Goal: Task Accomplishment & Management: Use online tool/utility

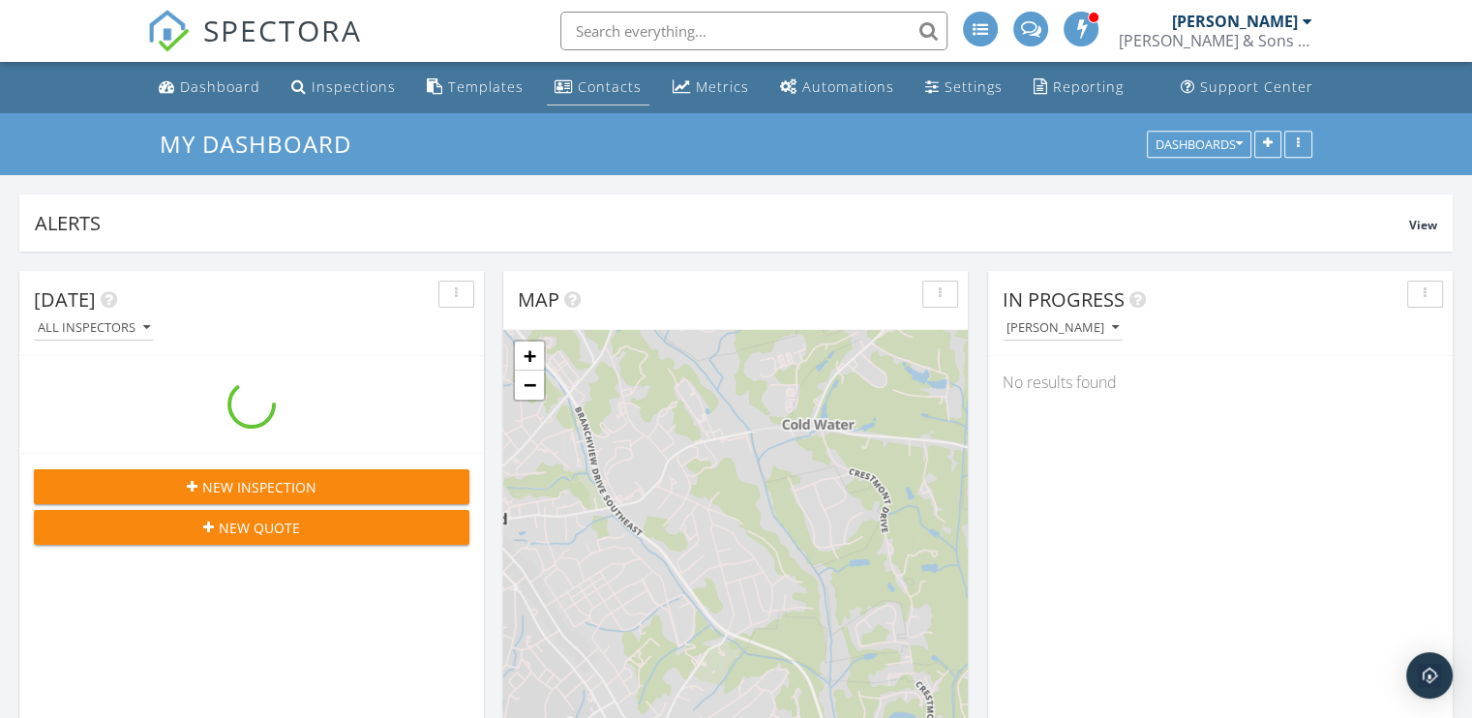
scroll to position [2226, 1502]
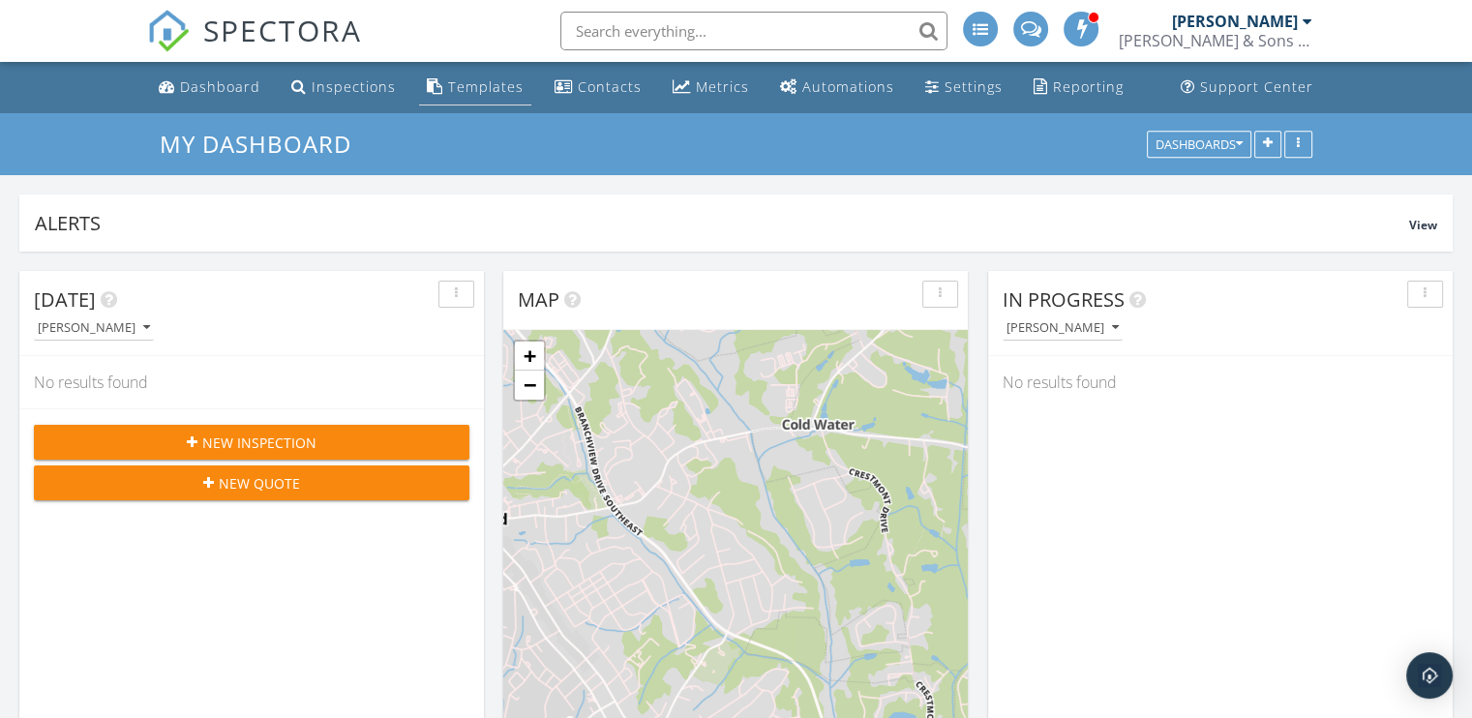
click at [467, 81] on div "Templates" at bounding box center [485, 86] width 75 height 18
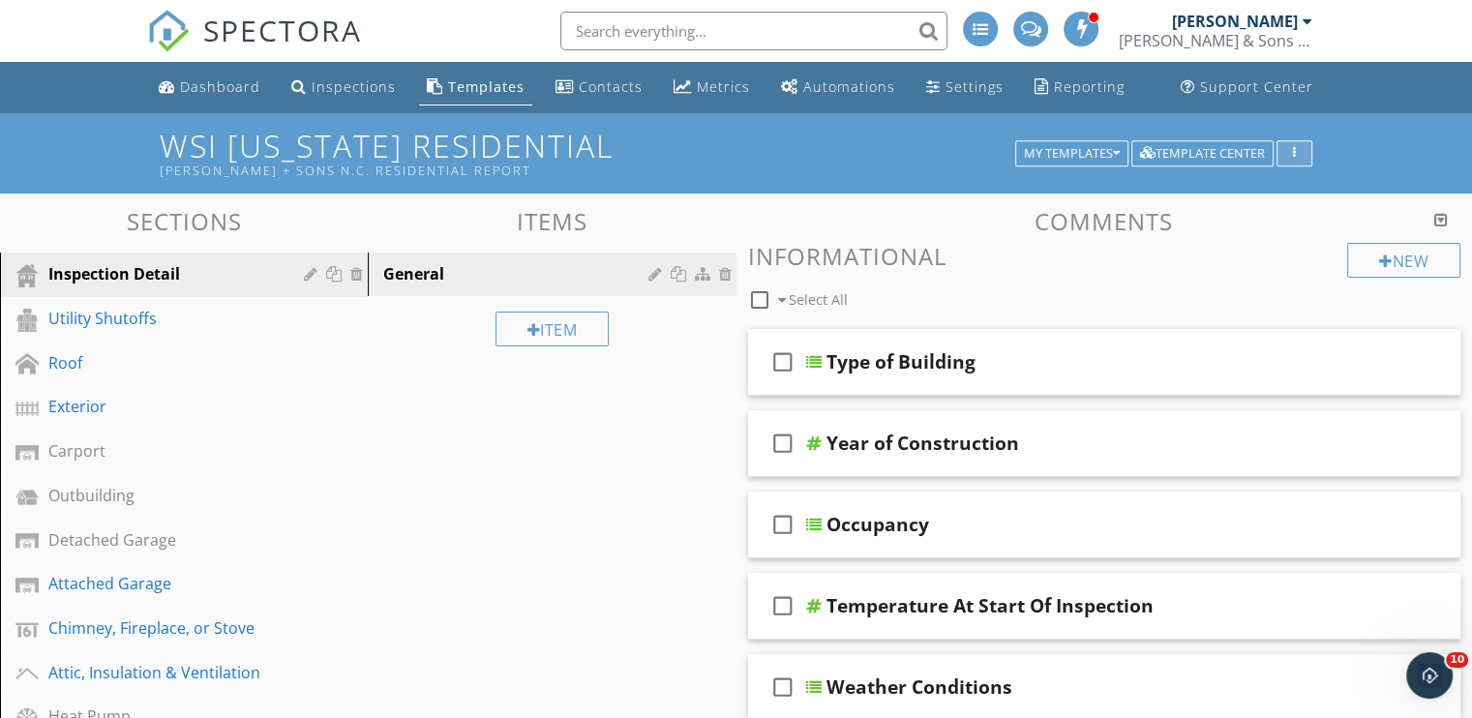
click at [1304, 151] on button "button" at bounding box center [1294, 153] width 36 height 27
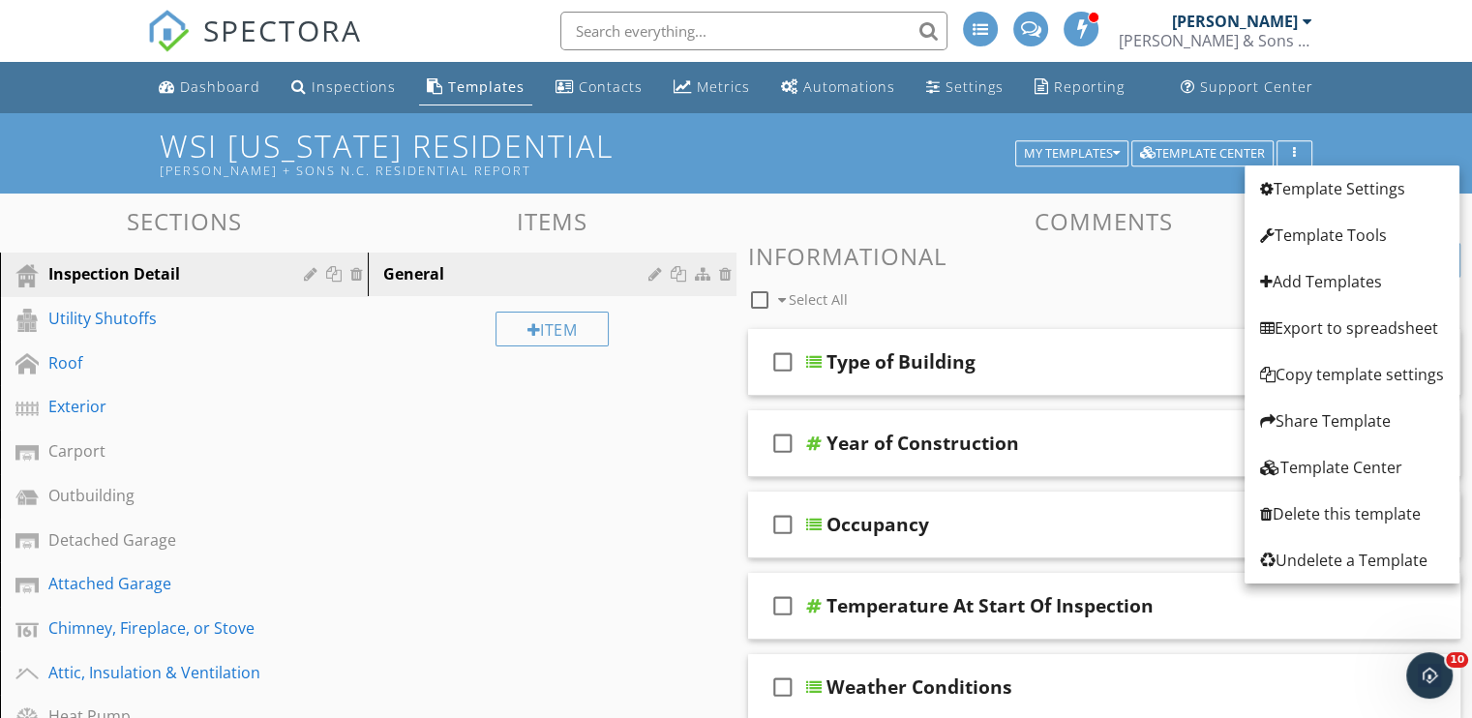
click at [1363, 135] on div "WSI [US_STATE] Residential [PERSON_NAME] + Sons N.C. Residential Report My Temp…" at bounding box center [736, 153] width 1472 height 80
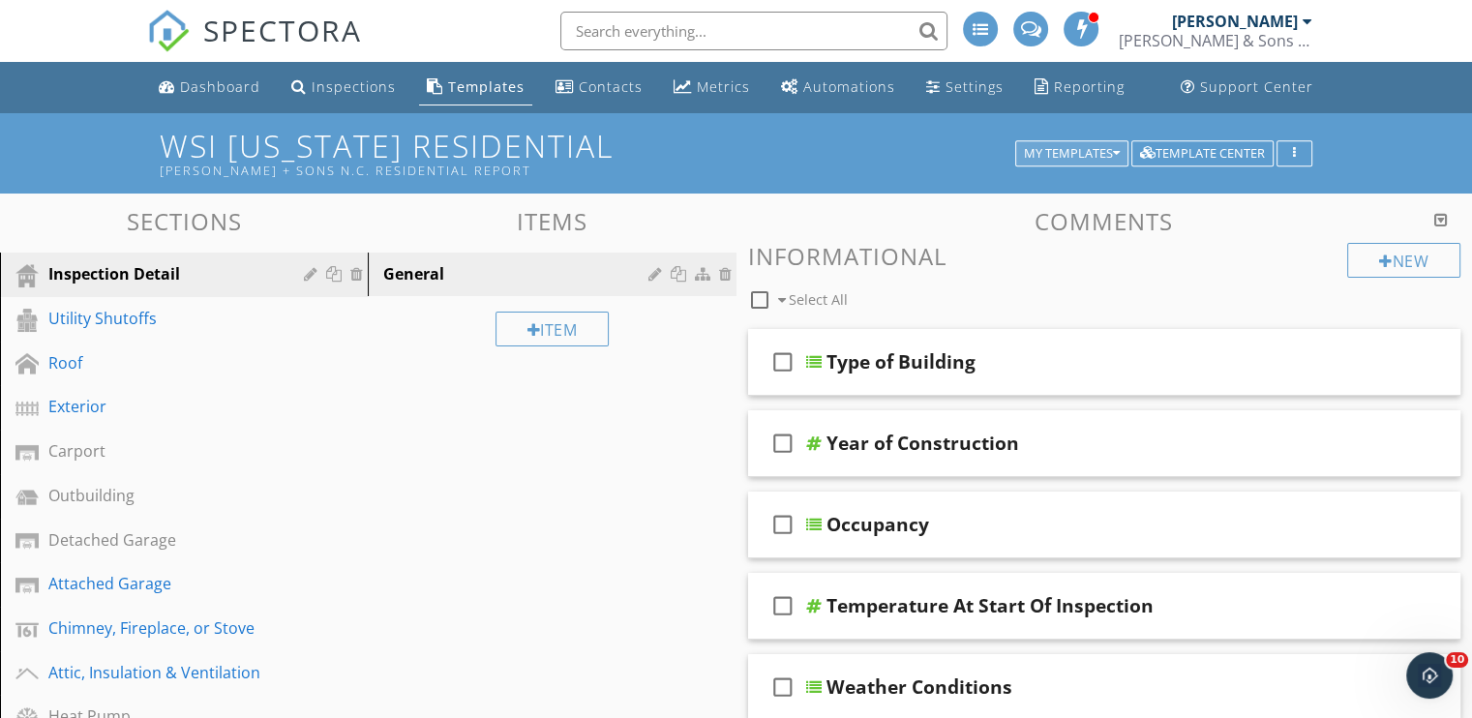
drag, startPoint x: 1114, startPoint y: 137, endPoint x: 1107, endPoint y: 149, distance: 13.4
click at [1109, 146] on div "WSI [US_STATE] Residential [PERSON_NAME] + Sons N.C. Residential Report My Temp…" at bounding box center [736, 153] width 1152 height 49
click at [1107, 149] on div "My Templates" at bounding box center [1072, 154] width 96 height 14
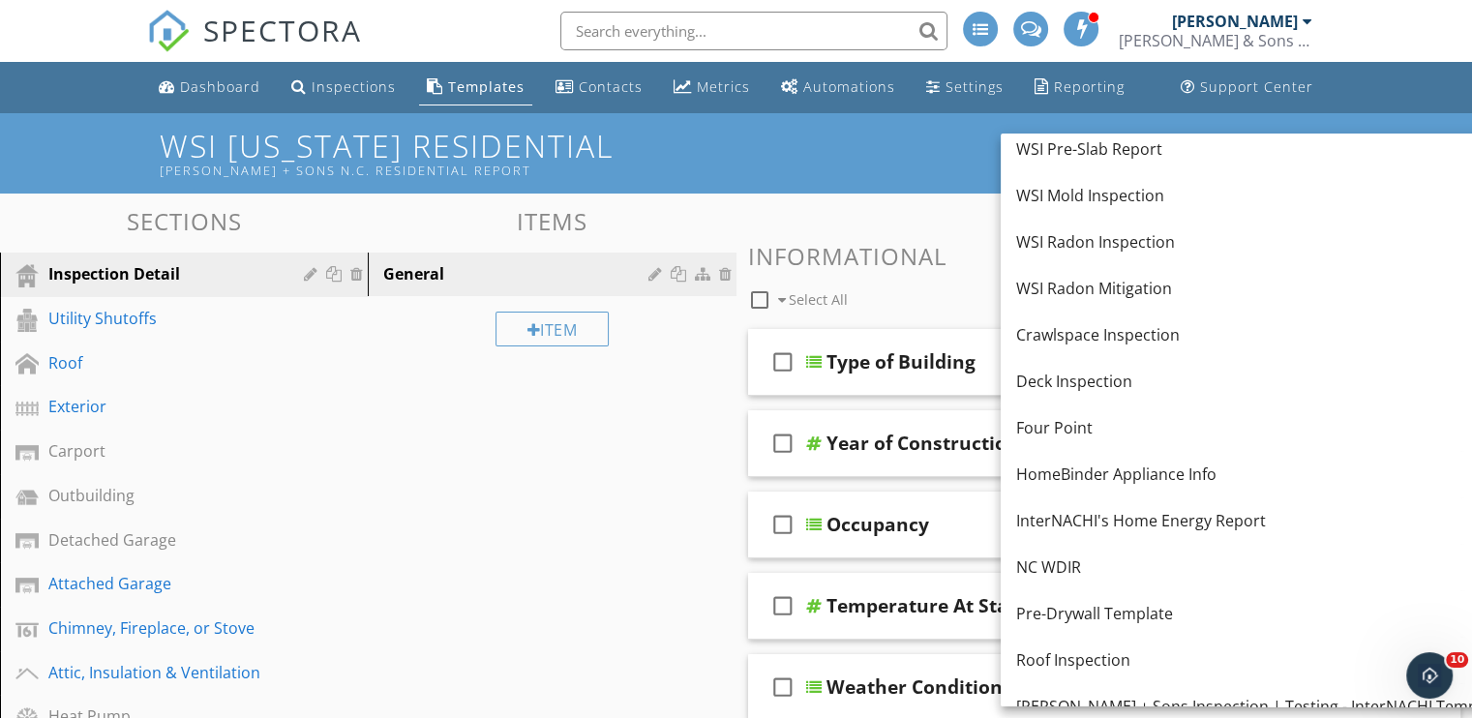
scroll to position [387, 0]
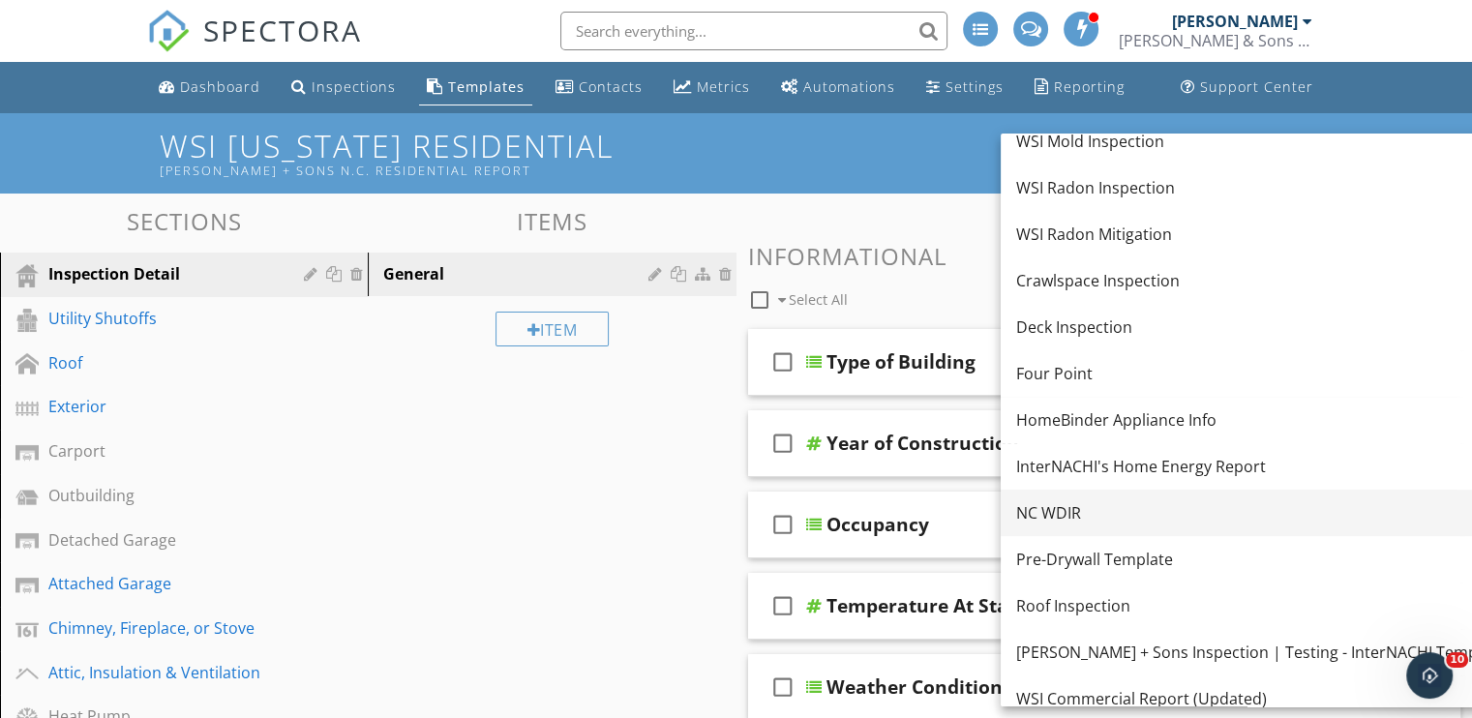
click at [1032, 524] on div "NC WDIR" at bounding box center [1260, 512] width 489 height 23
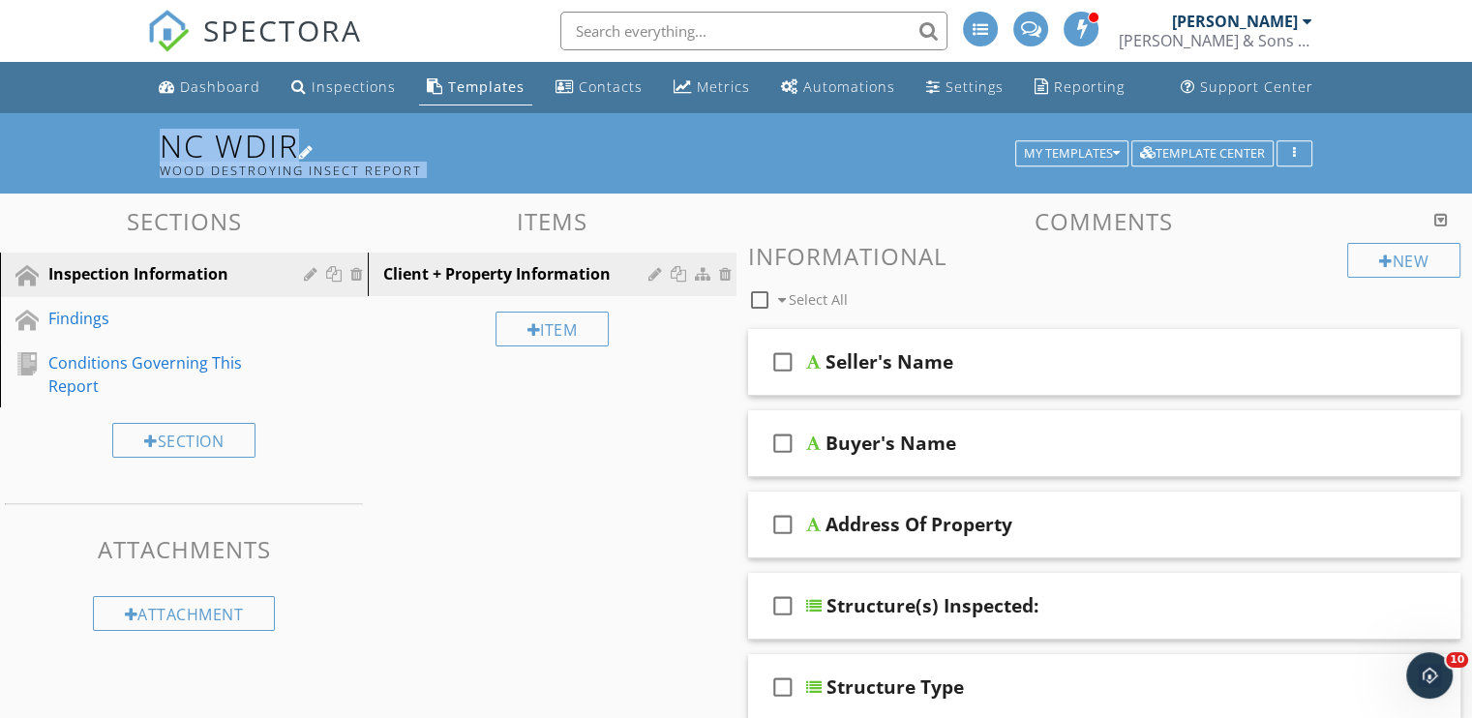
click at [595, 167] on div "Wood Destroying Insect Report" at bounding box center [591, 170] width 862 height 15
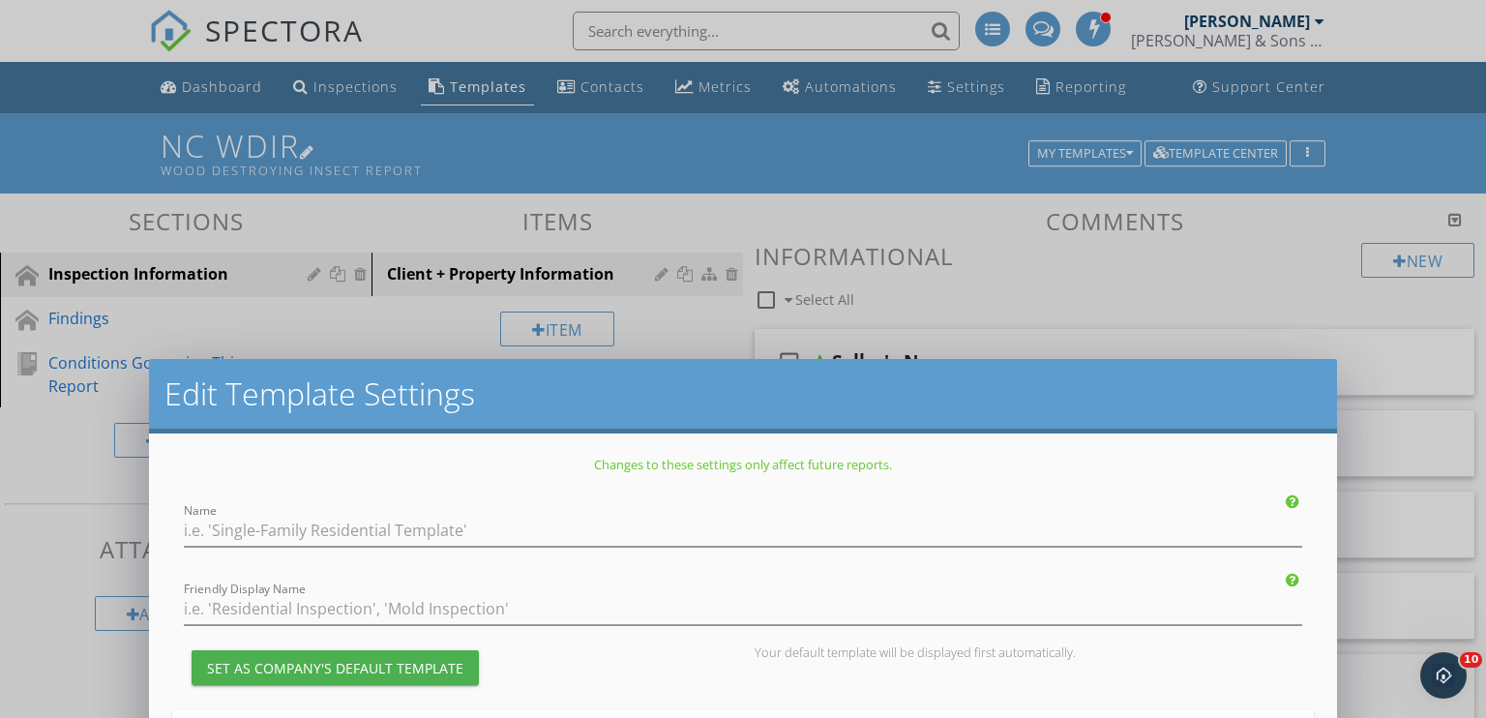
type input "NC WDIR"
type input "Wood Destroying Insect Report"
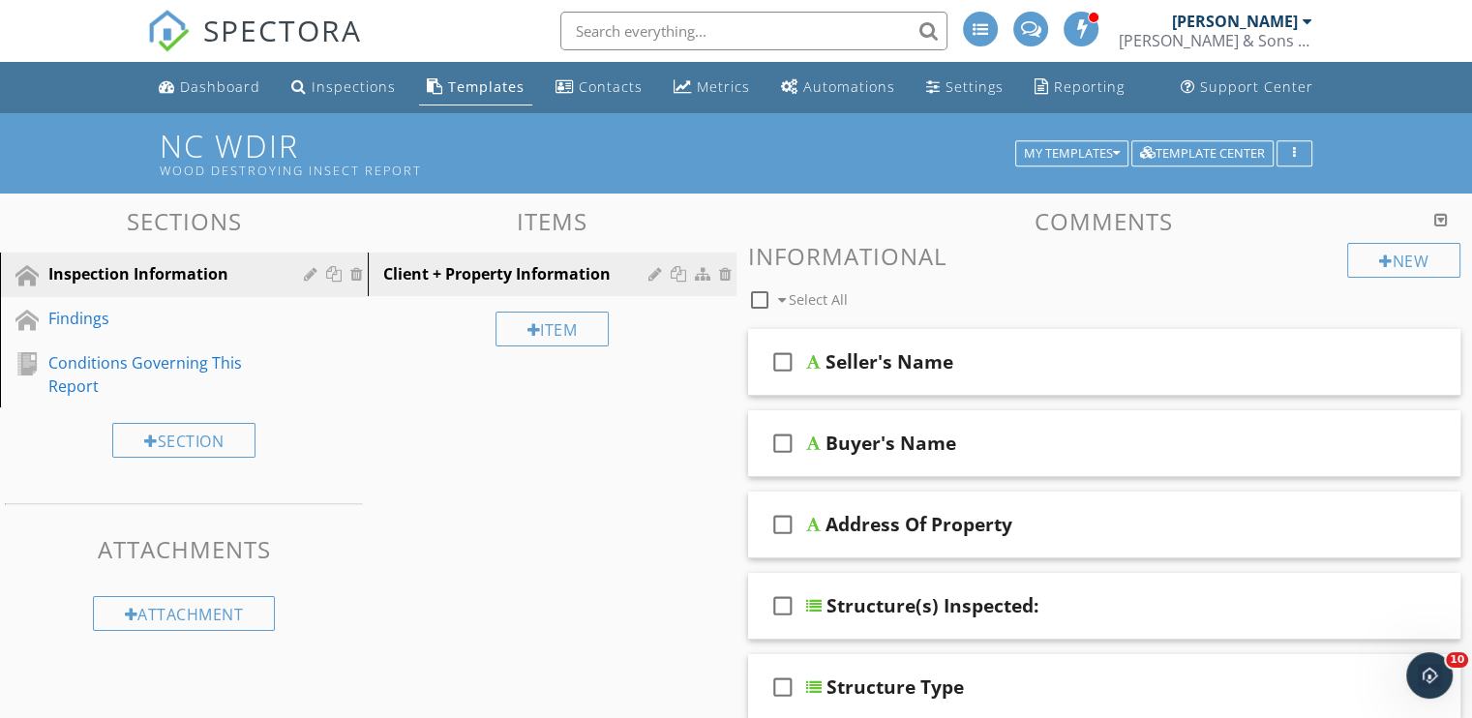
click at [1412, 111] on div at bounding box center [736, 359] width 1472 height 718
click at [152, 316] on div "Findings" at bounding box center [161, 318] width 227 height 23
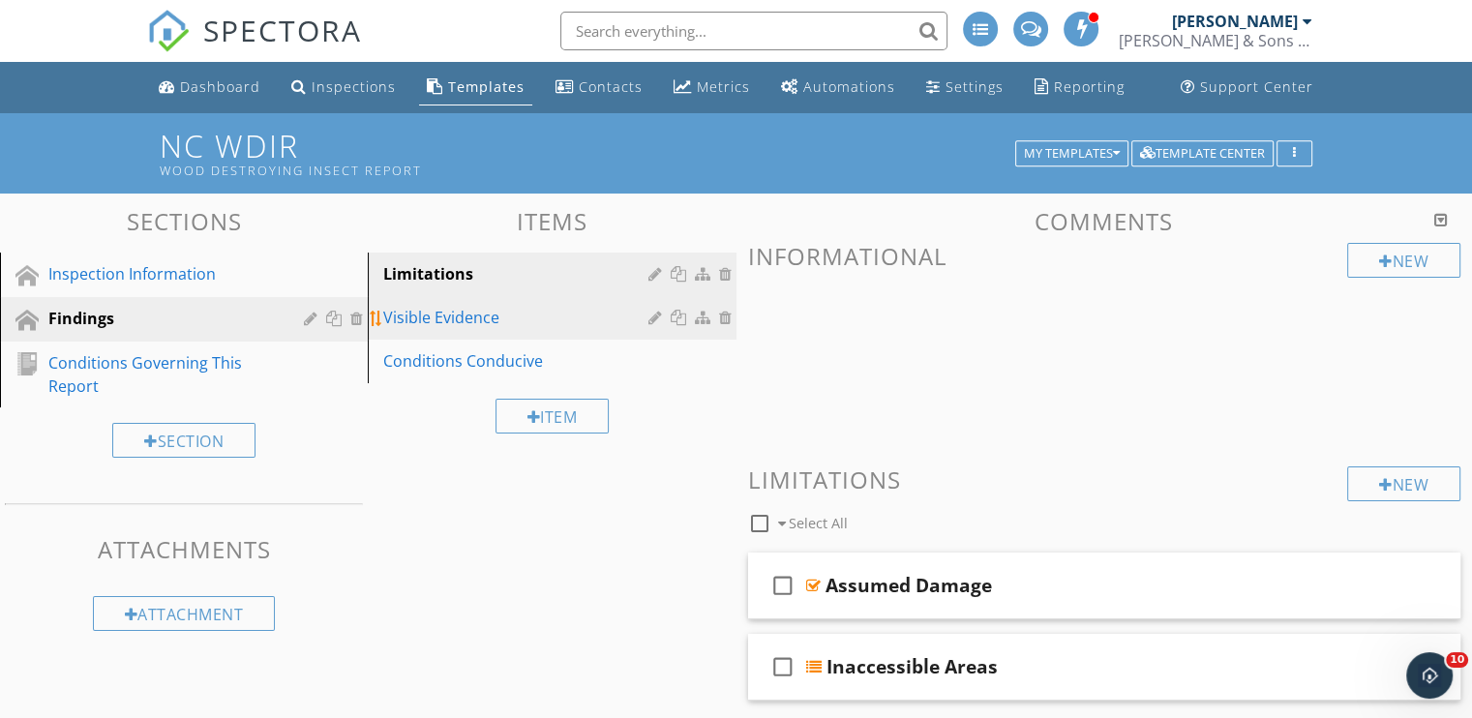
click at [435, 300] on link "Visible Evidence" at bounding box center [554, 317] width 362 height 43
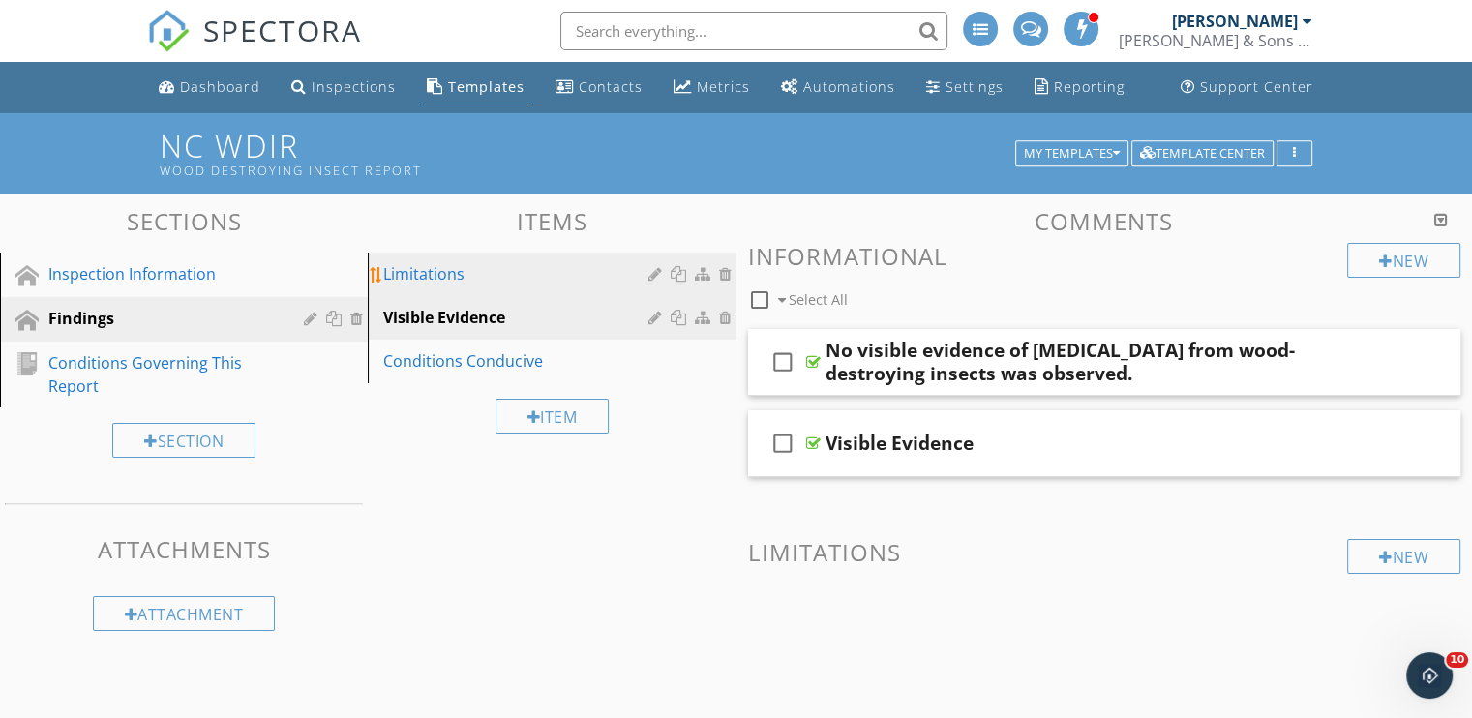
click at [430, 267] on div "Limitations" at bounding box center [518, 273] width 270 height 23
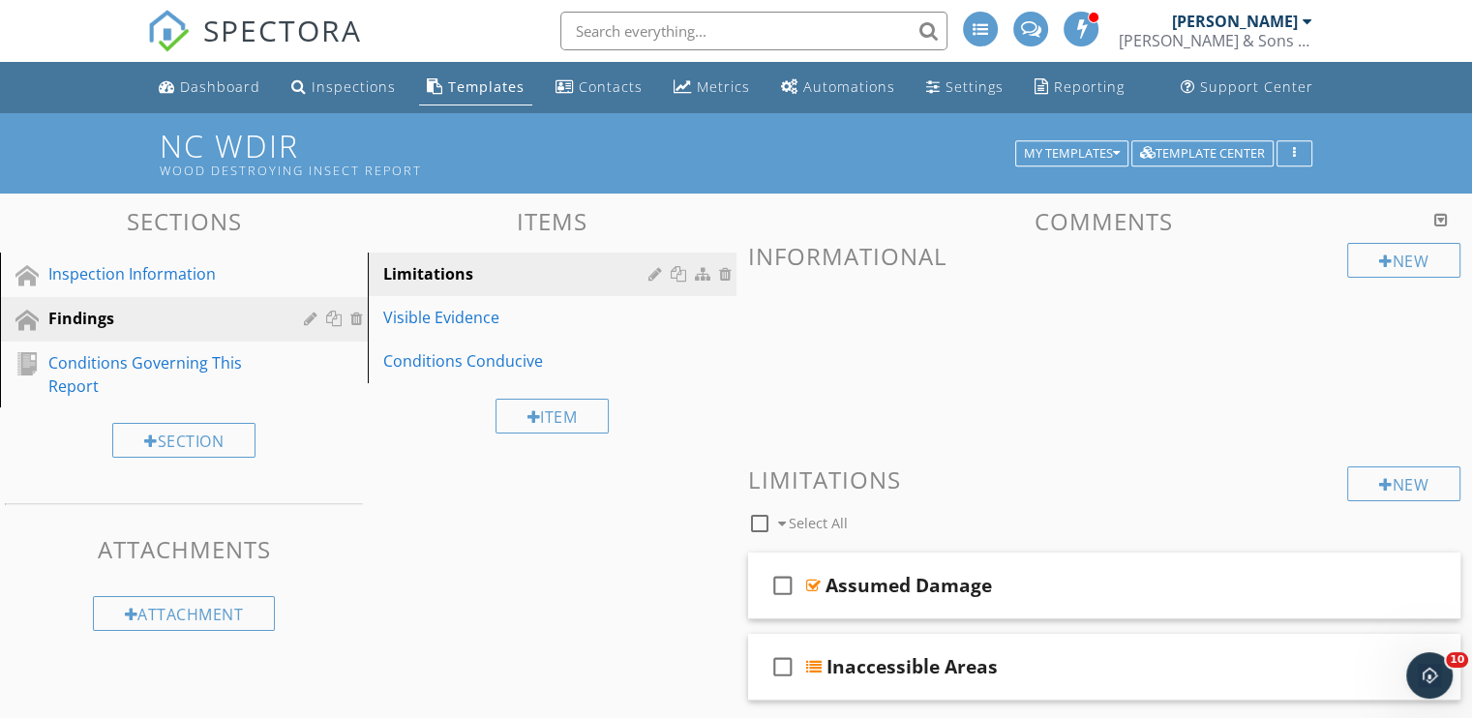
scroll to position [97, 0]
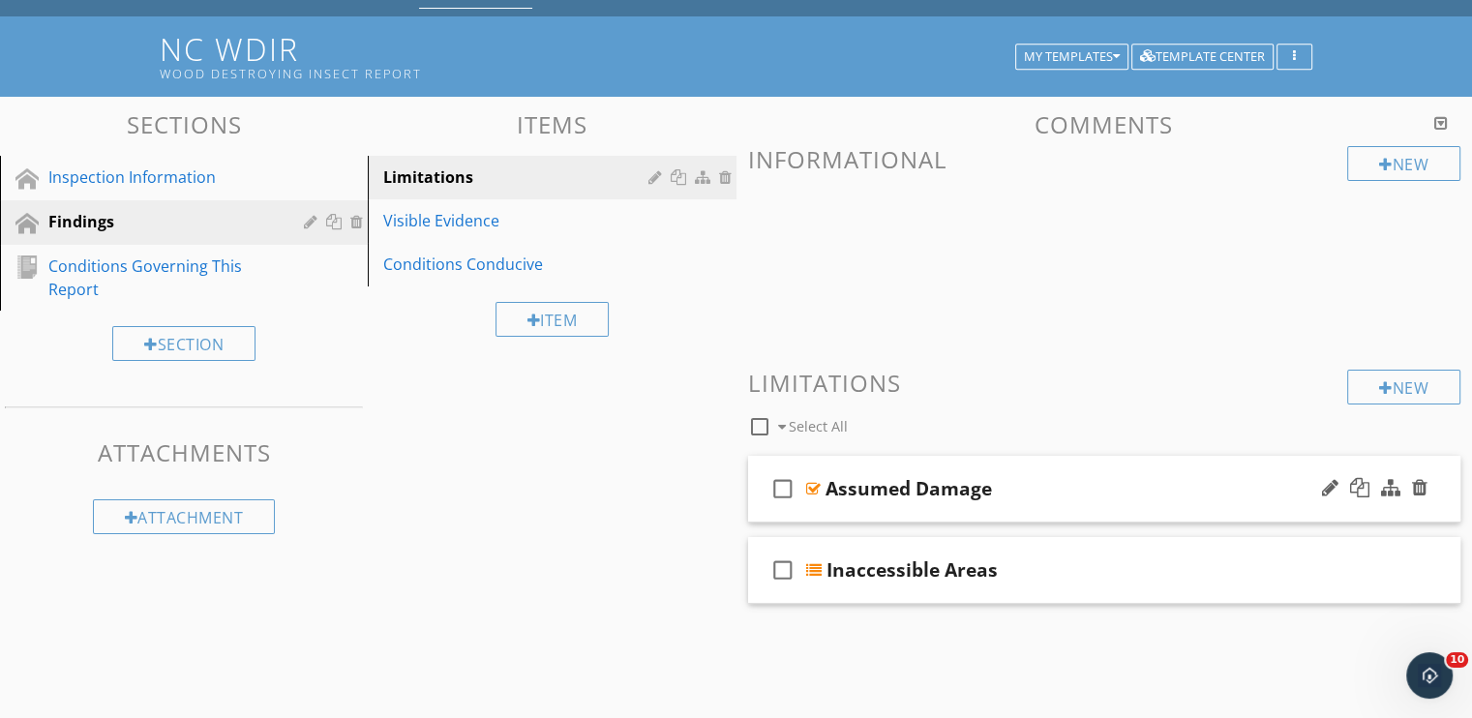
click at [989, 478] on div "Assumed Damage" at bounding box center [908, 488] width 166 height 23
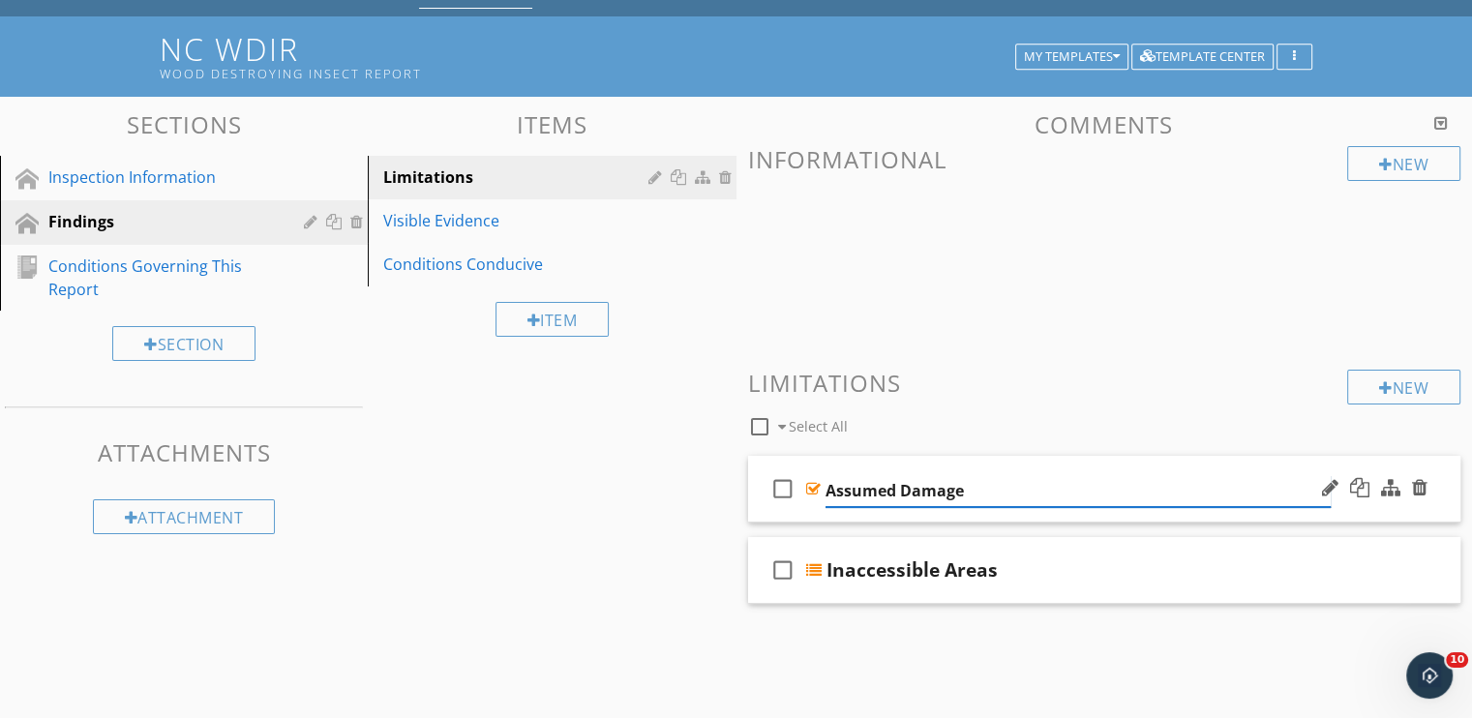
click at [991, 477] on input "Assumed Damage" at bounding box center [1077, 491] width 505 height 32
click at [1038, 477] on input "Assumed Damage" at bounding box center [1077, 491] width 505 height 32
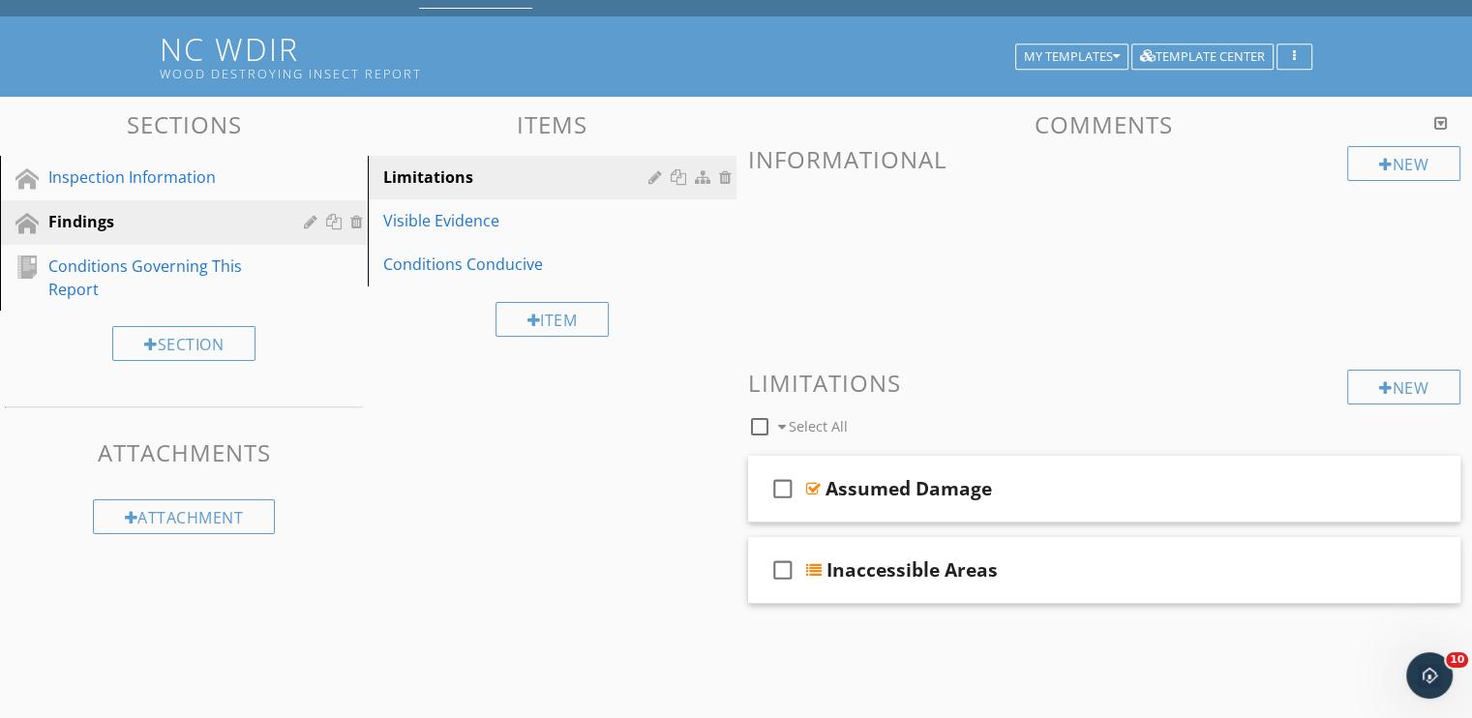
click at [640, 564] on div "Sections Inspection Information Findings Conditions Governing This Report Secti…" at bounding box center [736, 381] width 1472 height 569
click at [1030, 551] on div "check_box_outline_blank Inaccessible Areas" at bounding box center [1104, 570] width 713 height 67
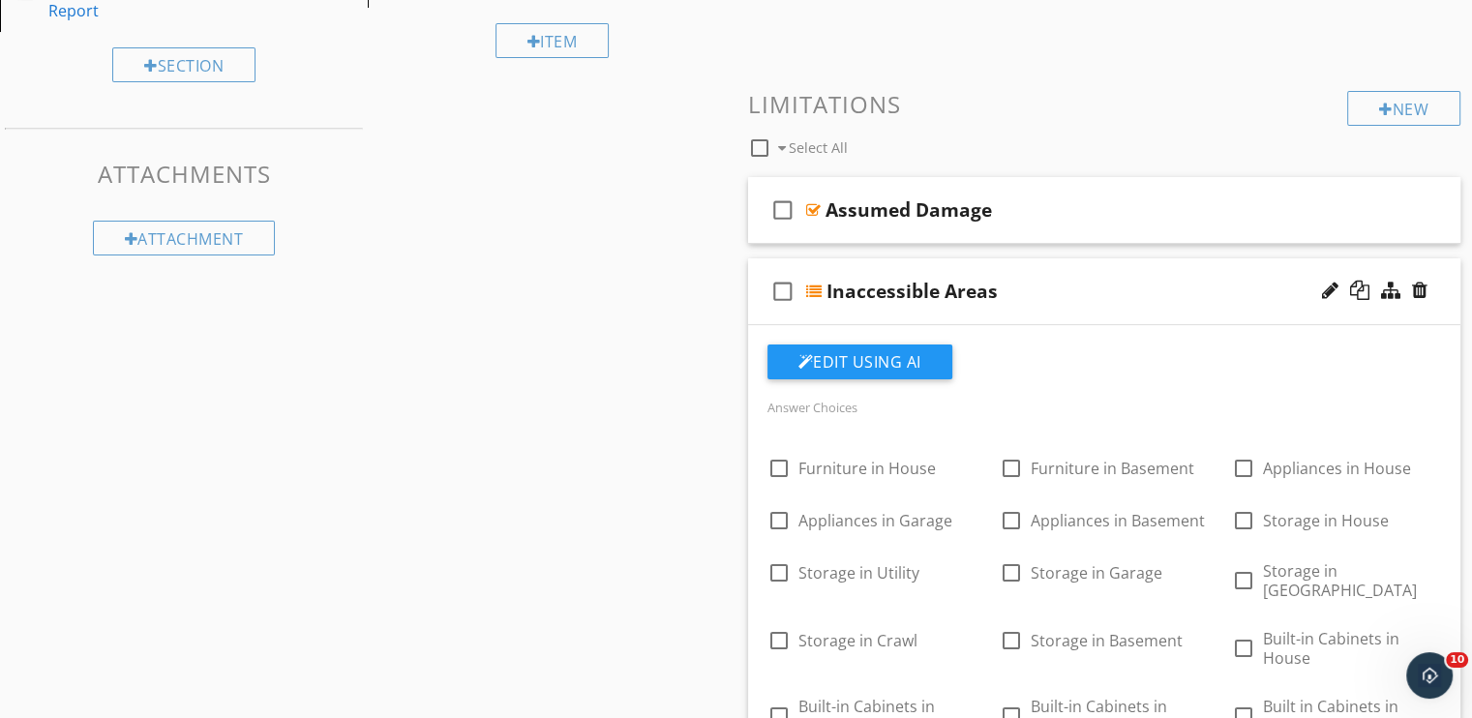
scroll to position [194, 0]
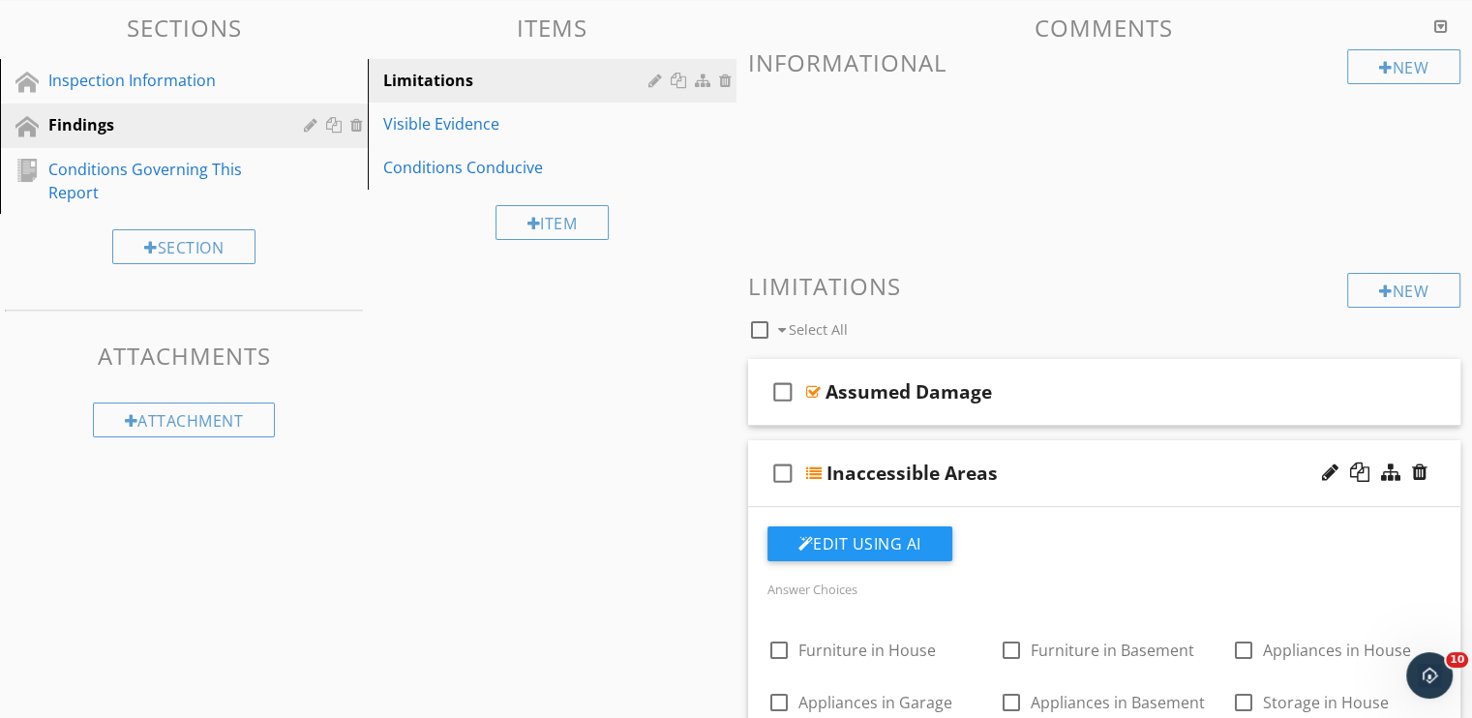
click at [1082, 462] on div "Inaccessible Areas" at bounding box center [1078, 473] width 505 height 23
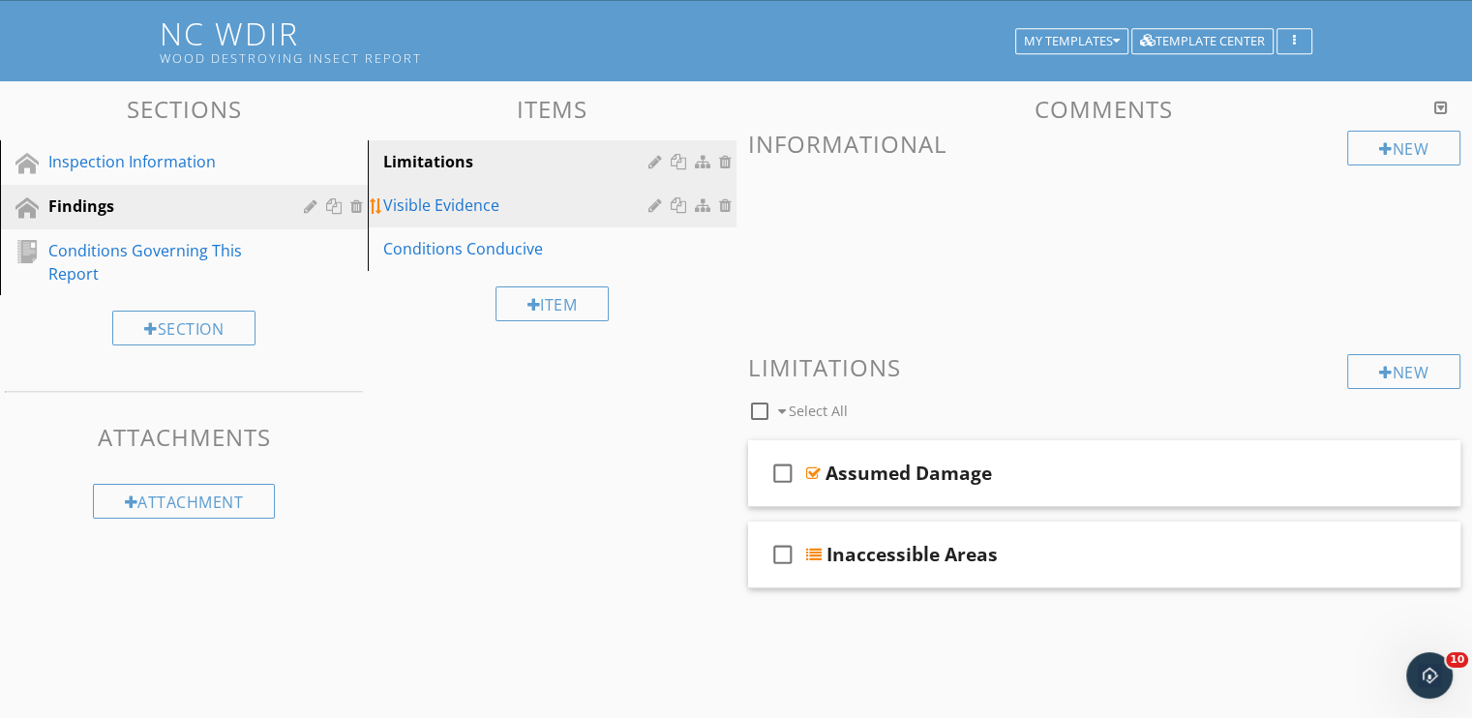
click at [474, 204] on div "Visible Evidence" at bounding box center [518, 205] width 270 height 23
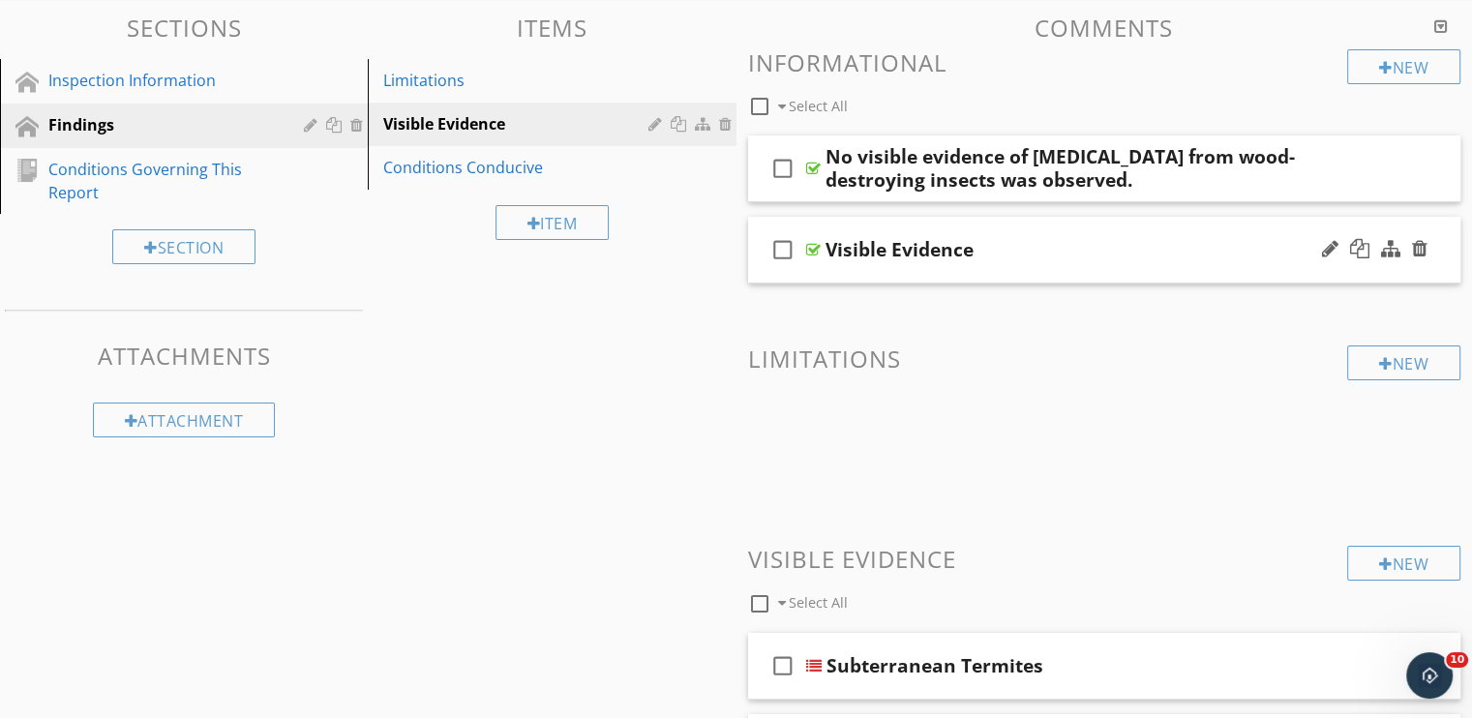
click at [1068, 253] on div "Visible Evidence" at bounding box center [1077, 249] width 505 height 23
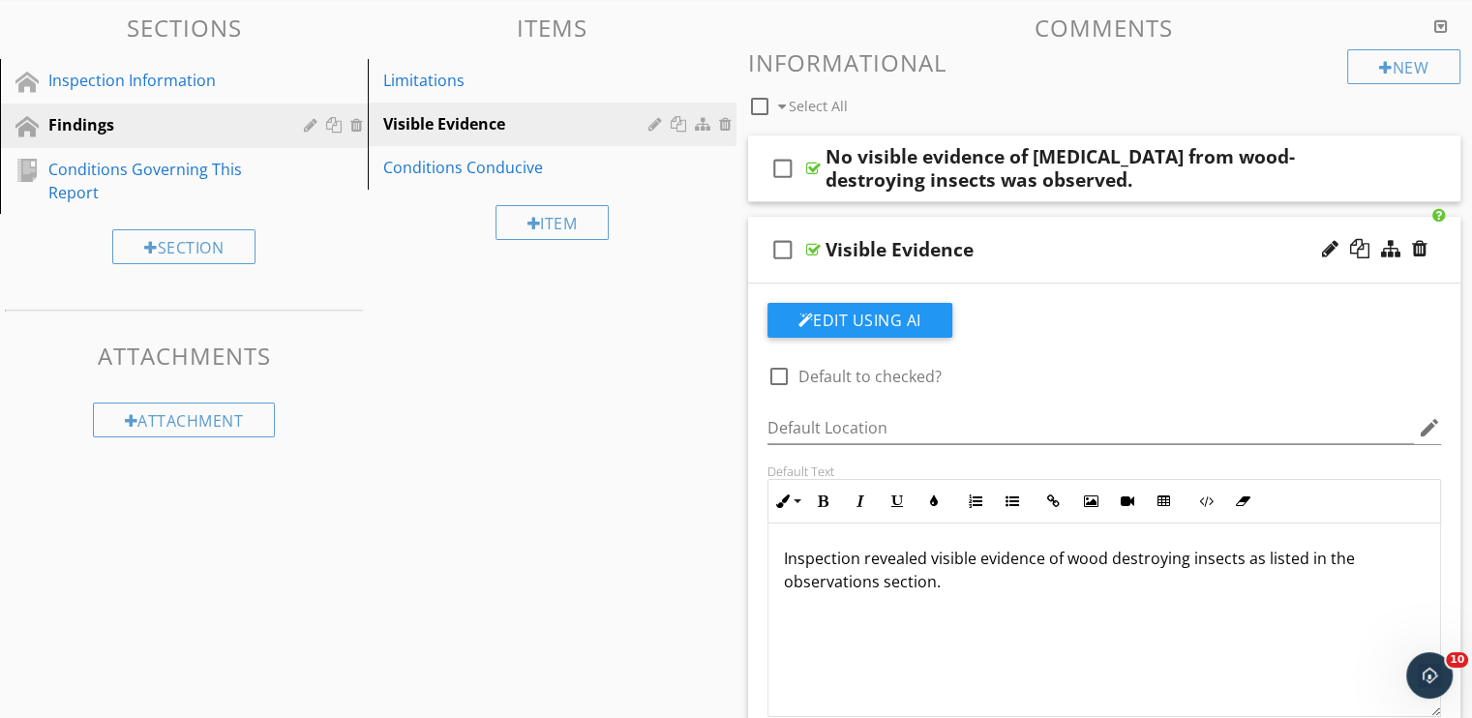
click at [1068, 253] on div "Visible Evidence" at bounding box center [1077, 249] width 505 height 23
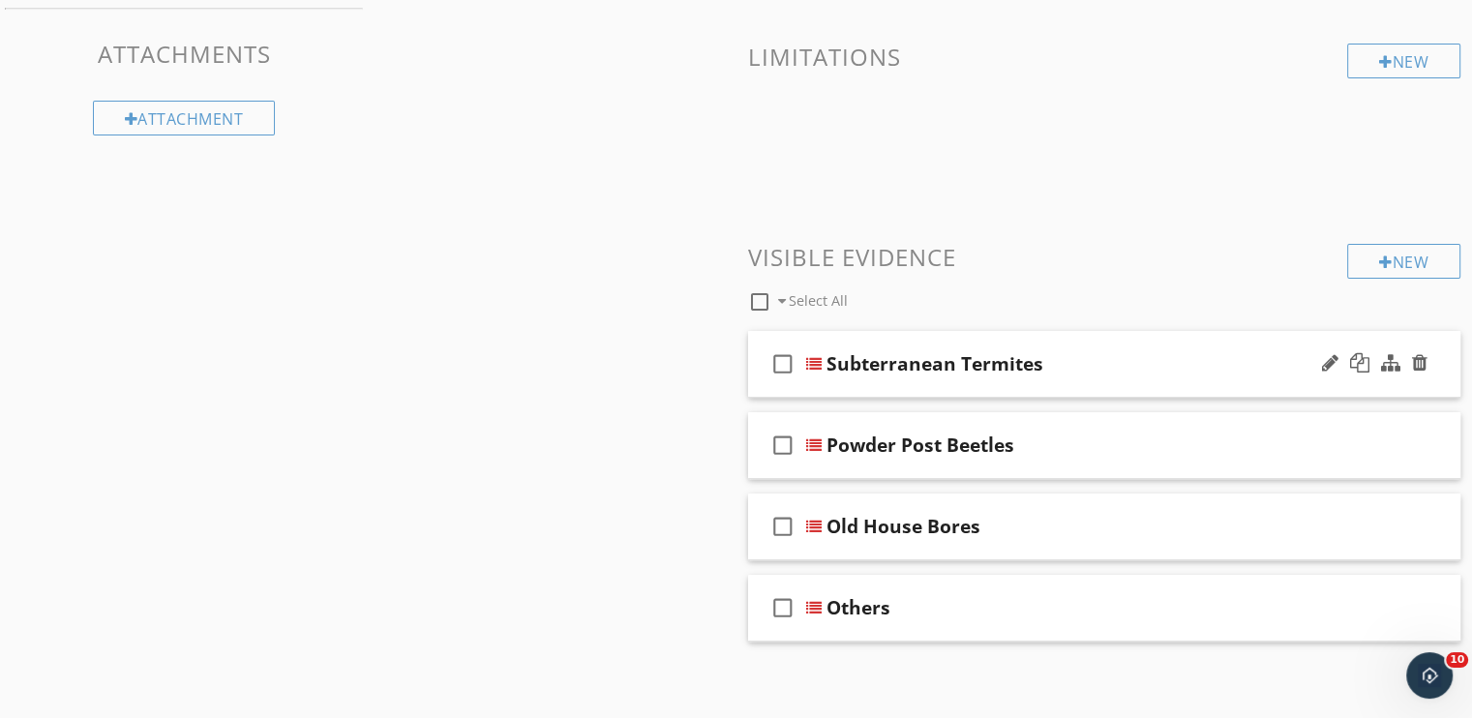
scroll to position [498, 0]
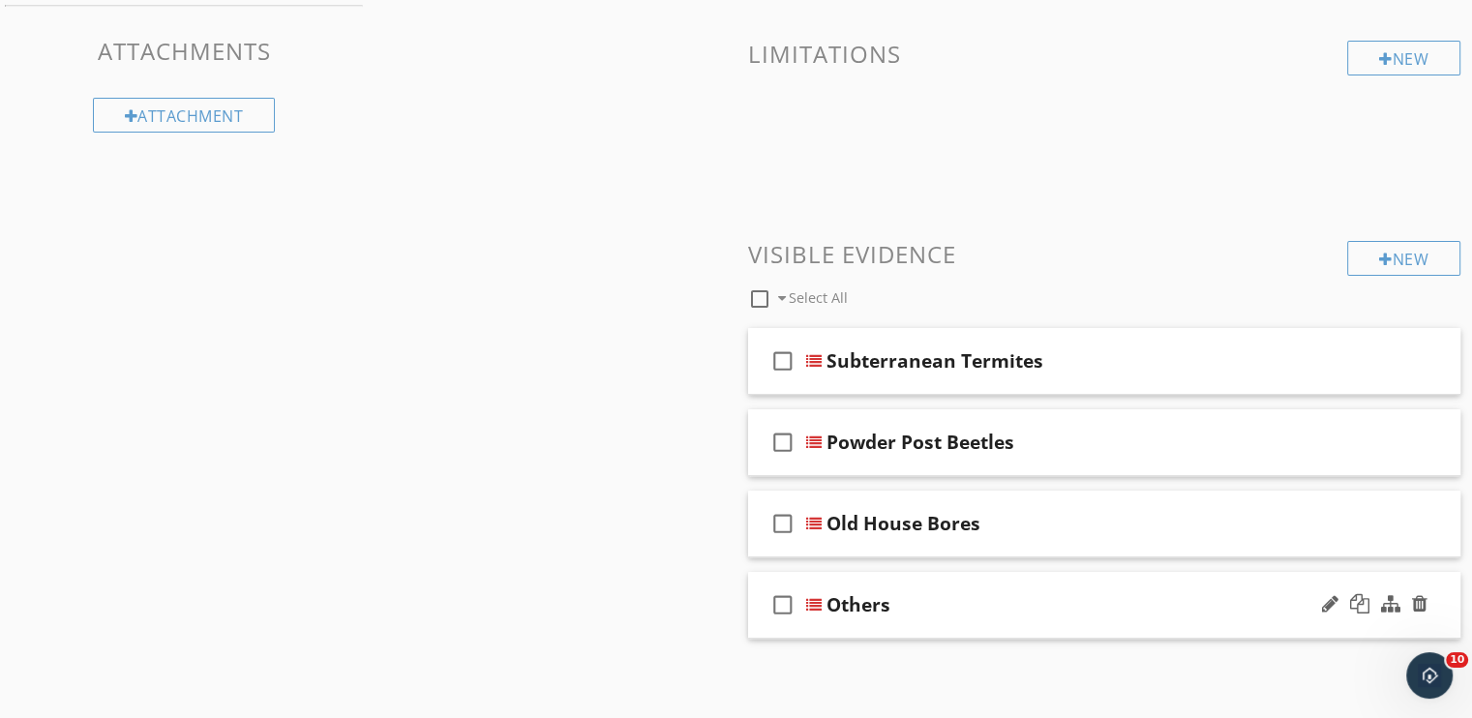
click at [903, 611] on div "Others" at bounding box center [1078, 604] width 505 height 23
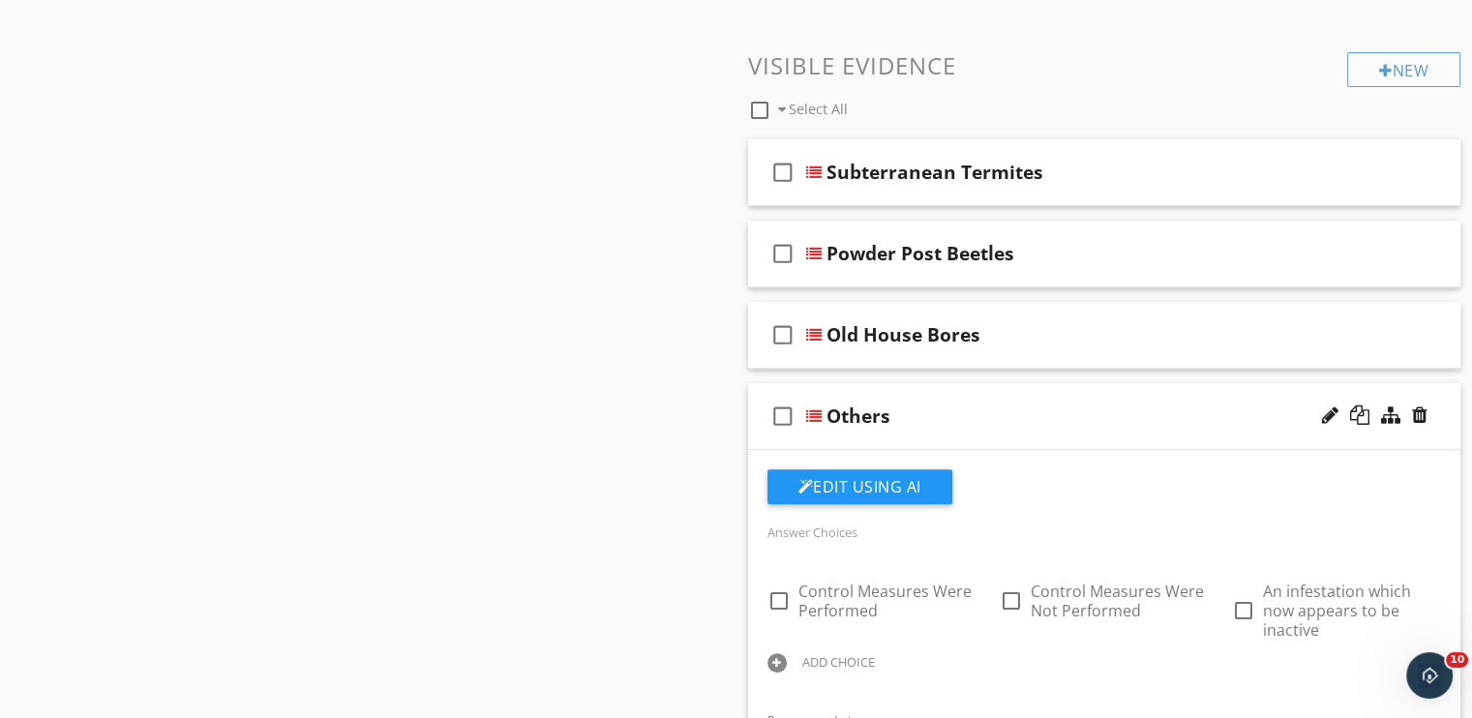
scroll to position [595, 0]
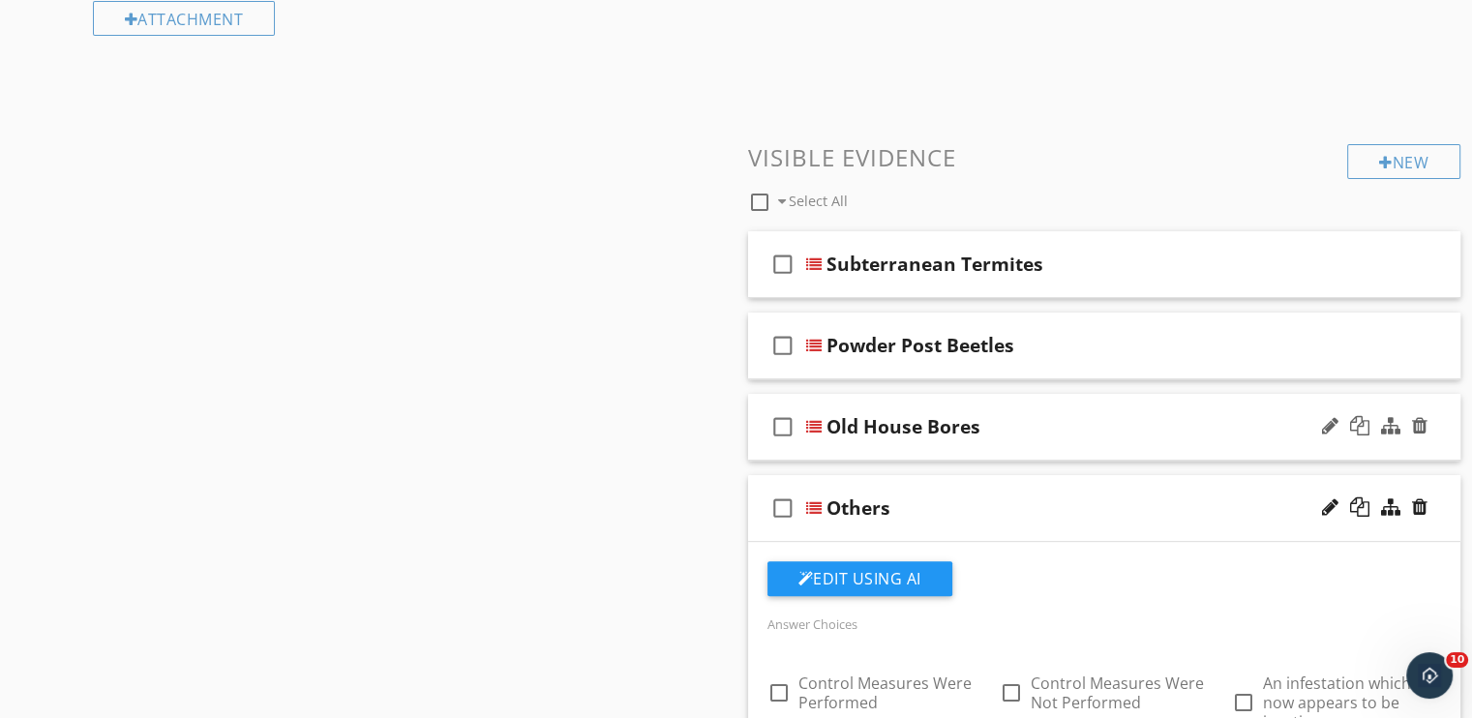
click at [1049, 418] on div "Old House Bores" at bounding box center [1078, 426] width 505 height 23
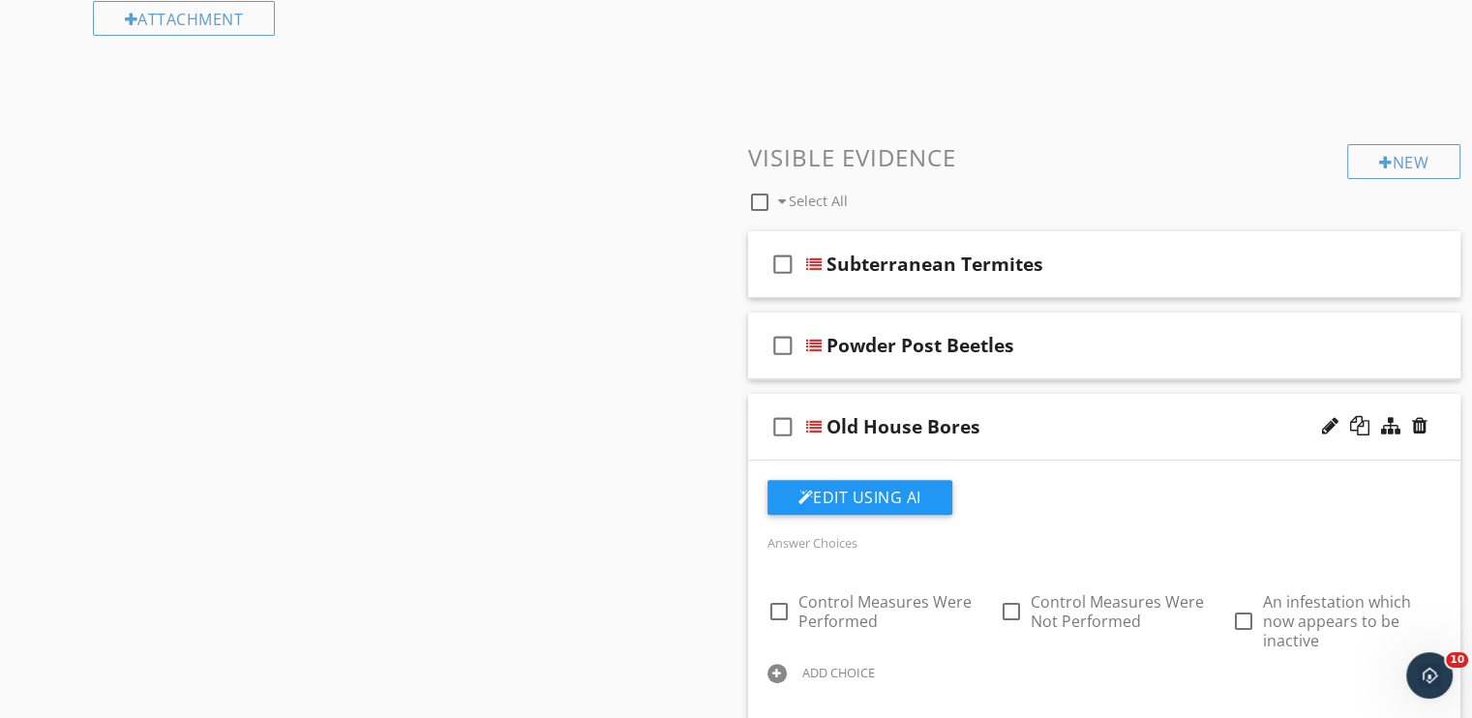
click at [1049, 419] on div "Old House Bores" at bounding box center [1078, 426] width 505 height 23
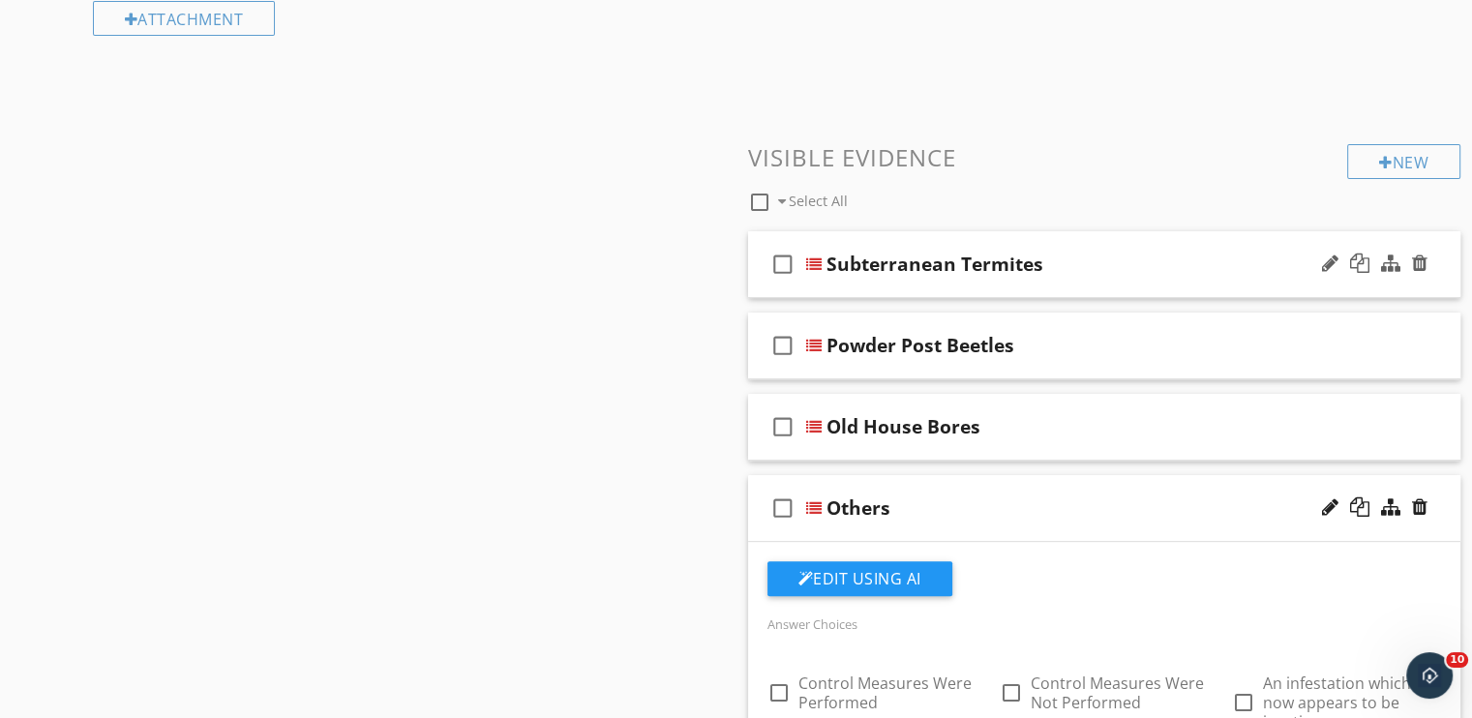
click at [1091, 253] on div "Subterranean Termites" at bounding box center [1078, 264] width 505 height 23
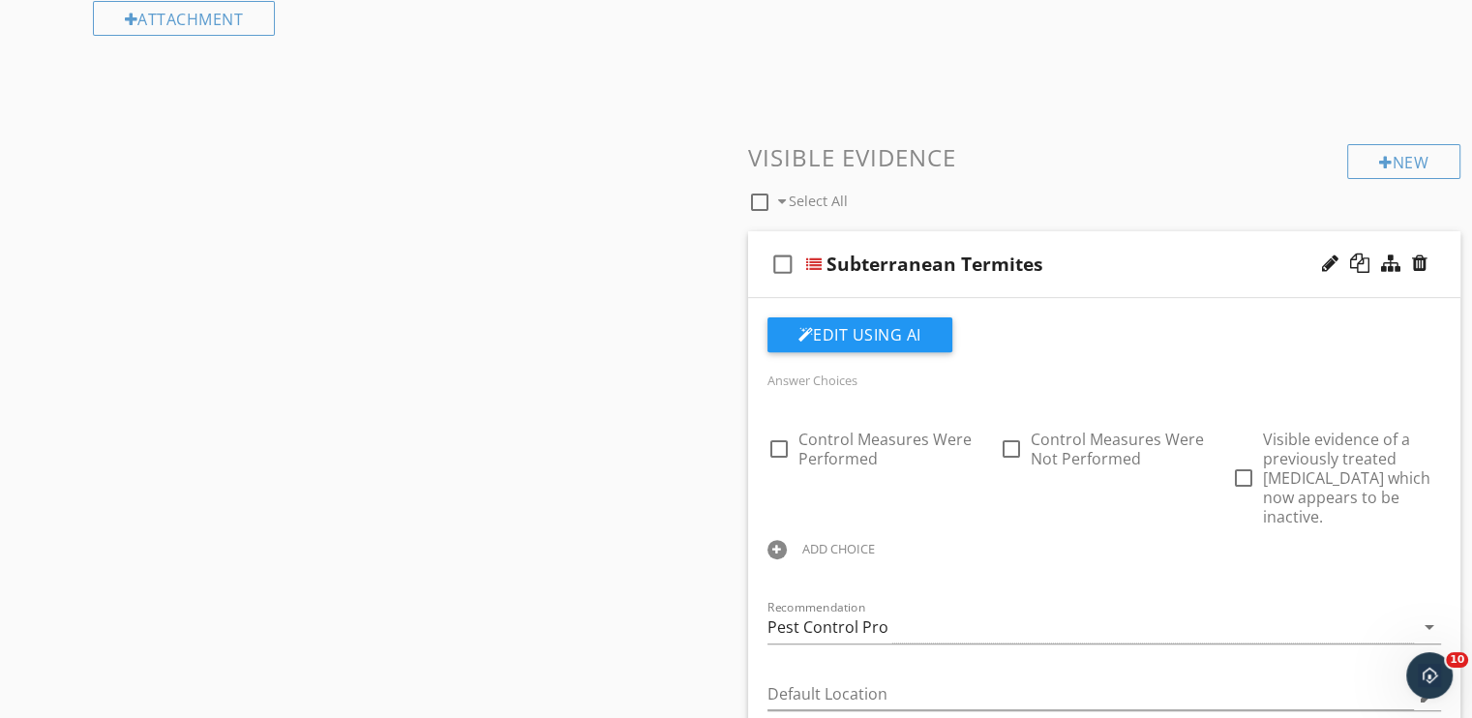
click at [1082, 262] on div "Subterranean Termites" at bounding box center [1078, 264] width 505 height 23
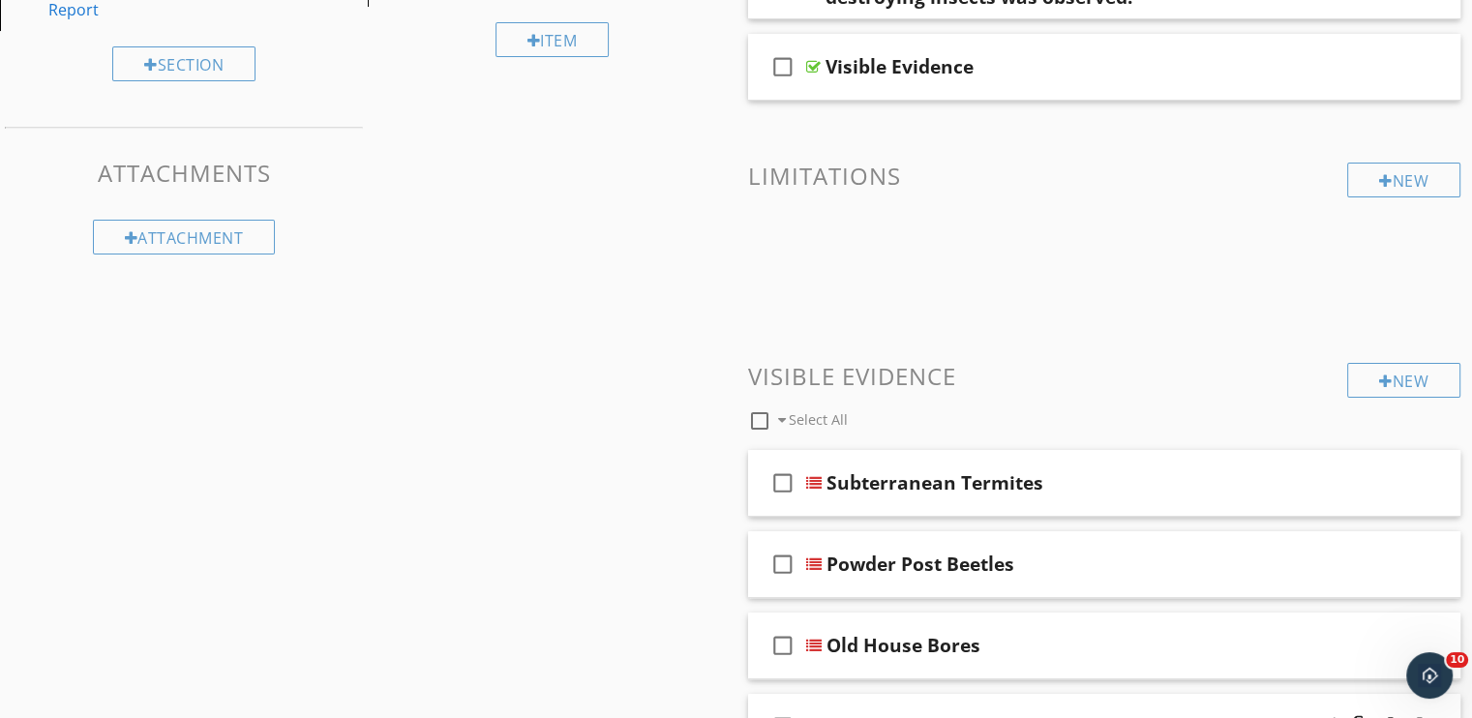
scroll to position [111, 0]
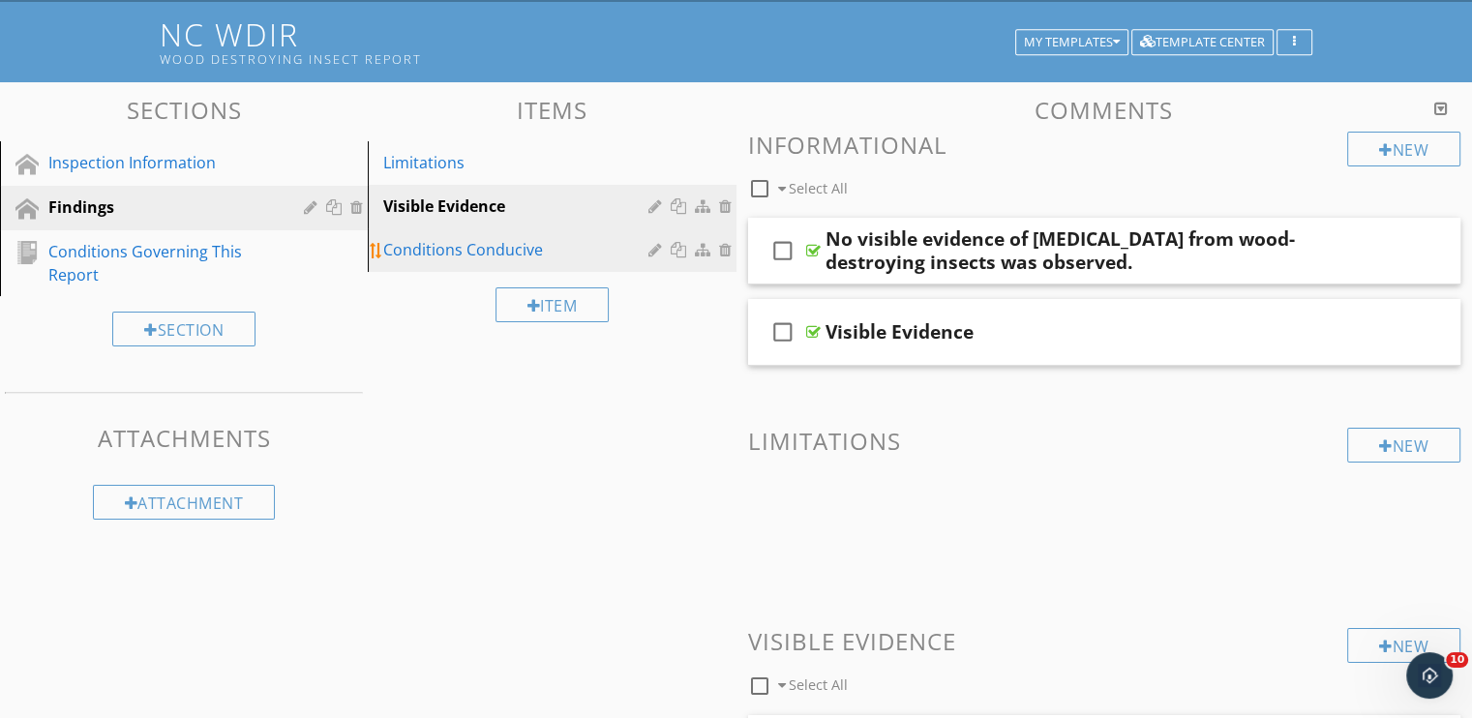
click at [496, 250] on div "Conditions Conducive" at bounding box center [518, 249] width 270 height 23
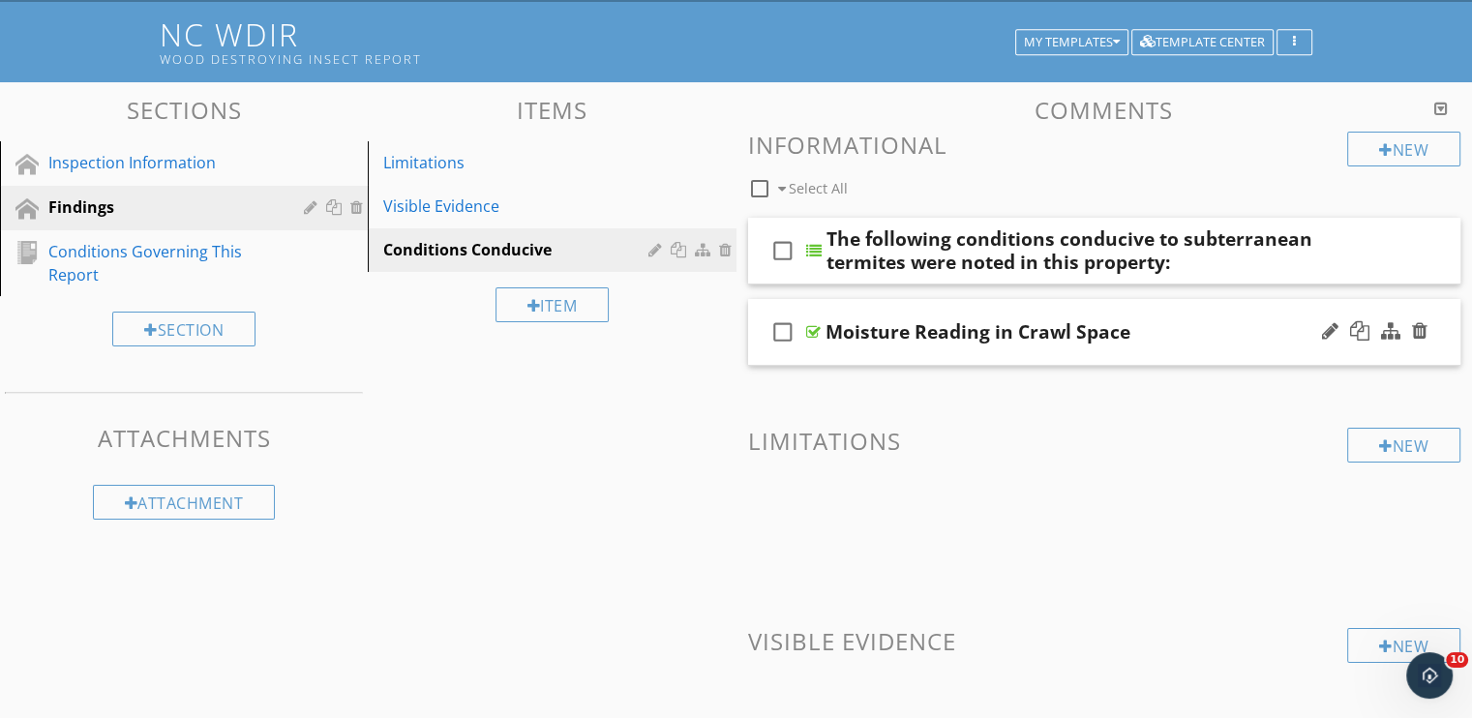
click at [1165, 356] on div "check_box_outline_blank Moisture Reading in Crawl Space" at bounding box center [1104, 332] width 713 height 67
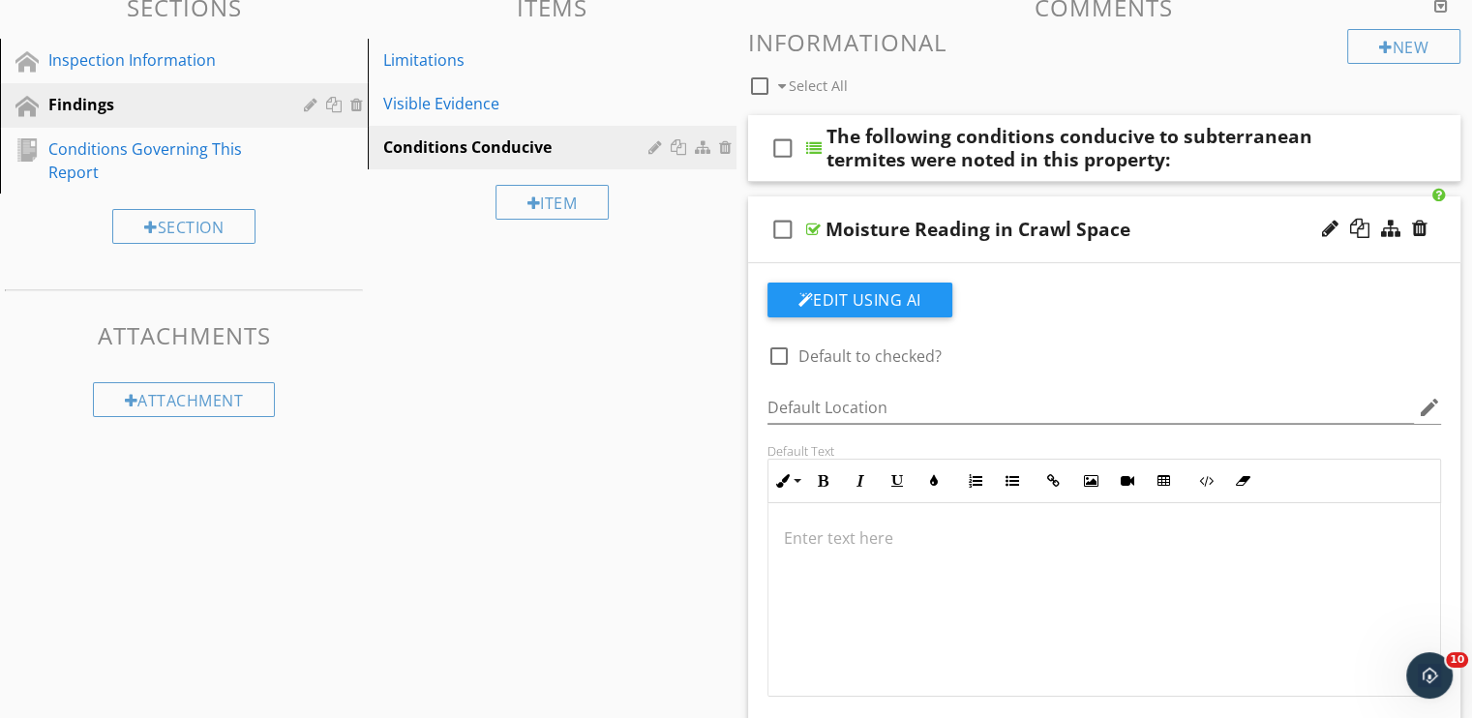
scroll to position [208, 0]
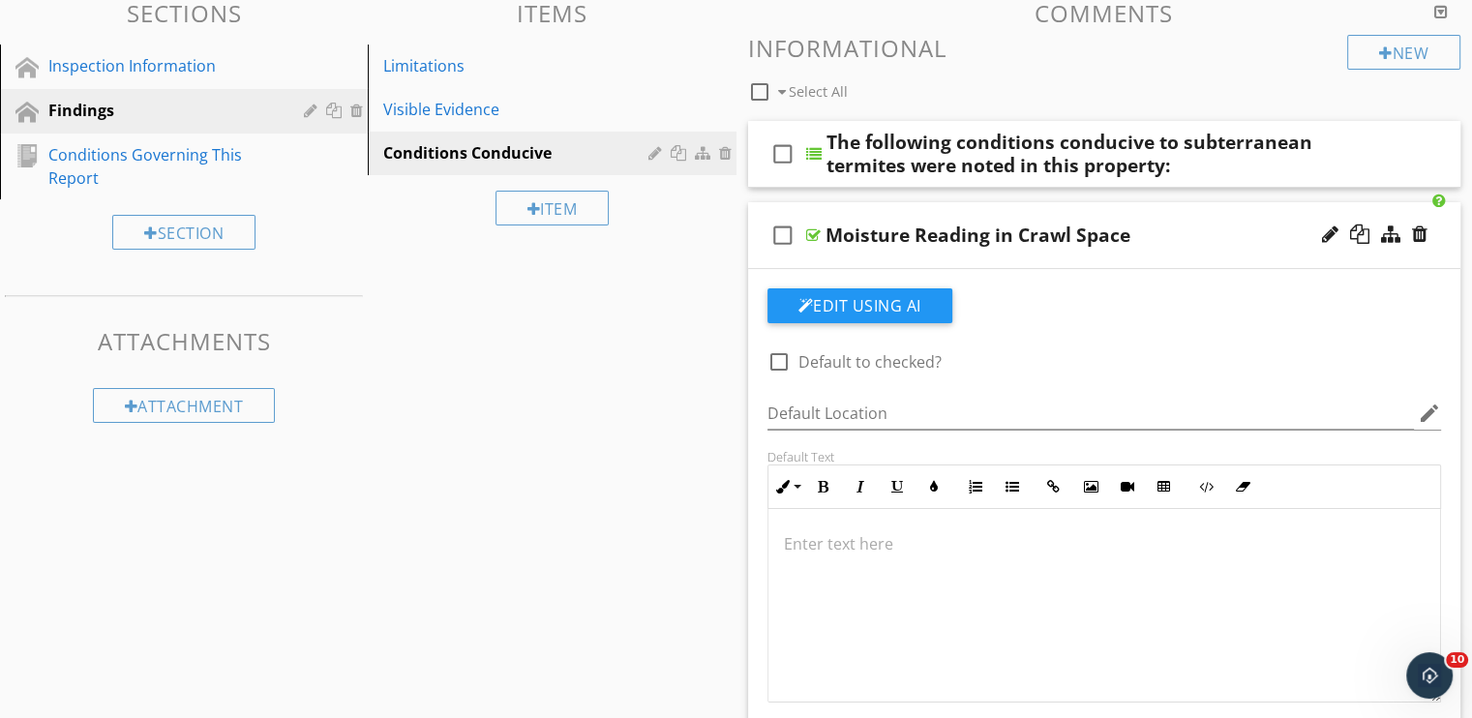
click at [1169, 230] on div "Moisture Reading in Crawl Space" at bounding box center [1077, 235] width 505 height 23
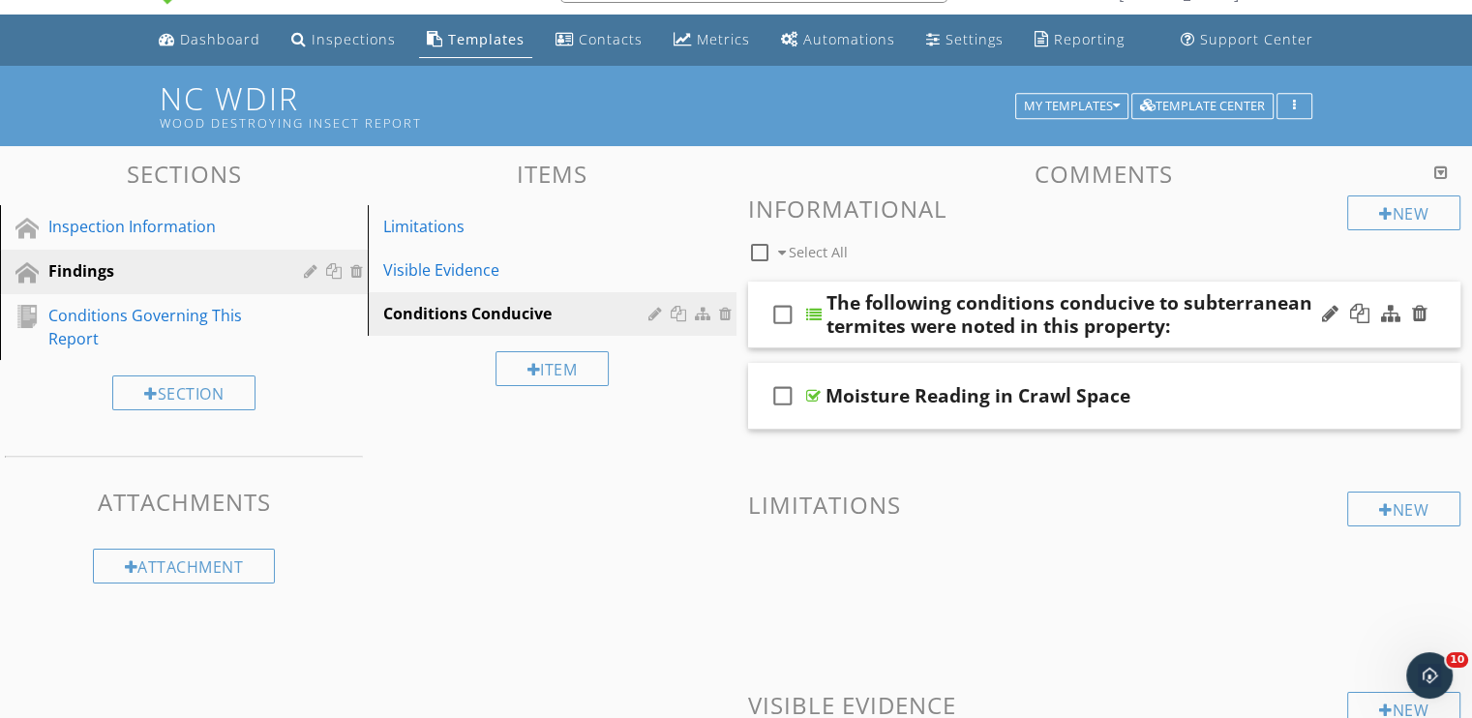
scroll to position [46, 0]
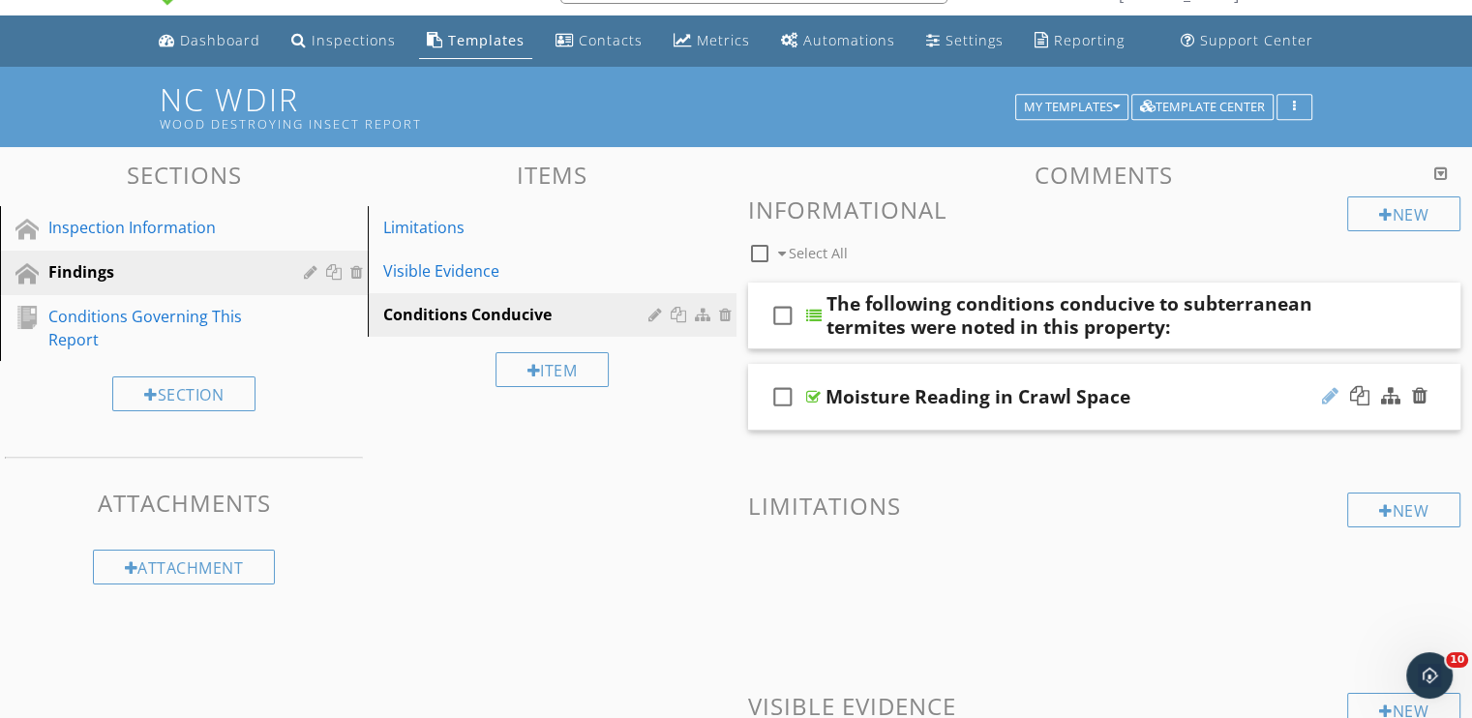
click at [1326, 403] on div at bounding box center [1330, 395] width 16 height 19
click at [1293, 386] on input "Moisture Reading in Crawl Space" at bounding box center [1077, 399] width 505 height 32
click at [1249, 394] on input "Moisture Reading in Crawl Space" at bounding box center [1077, 399] width 505 height 32
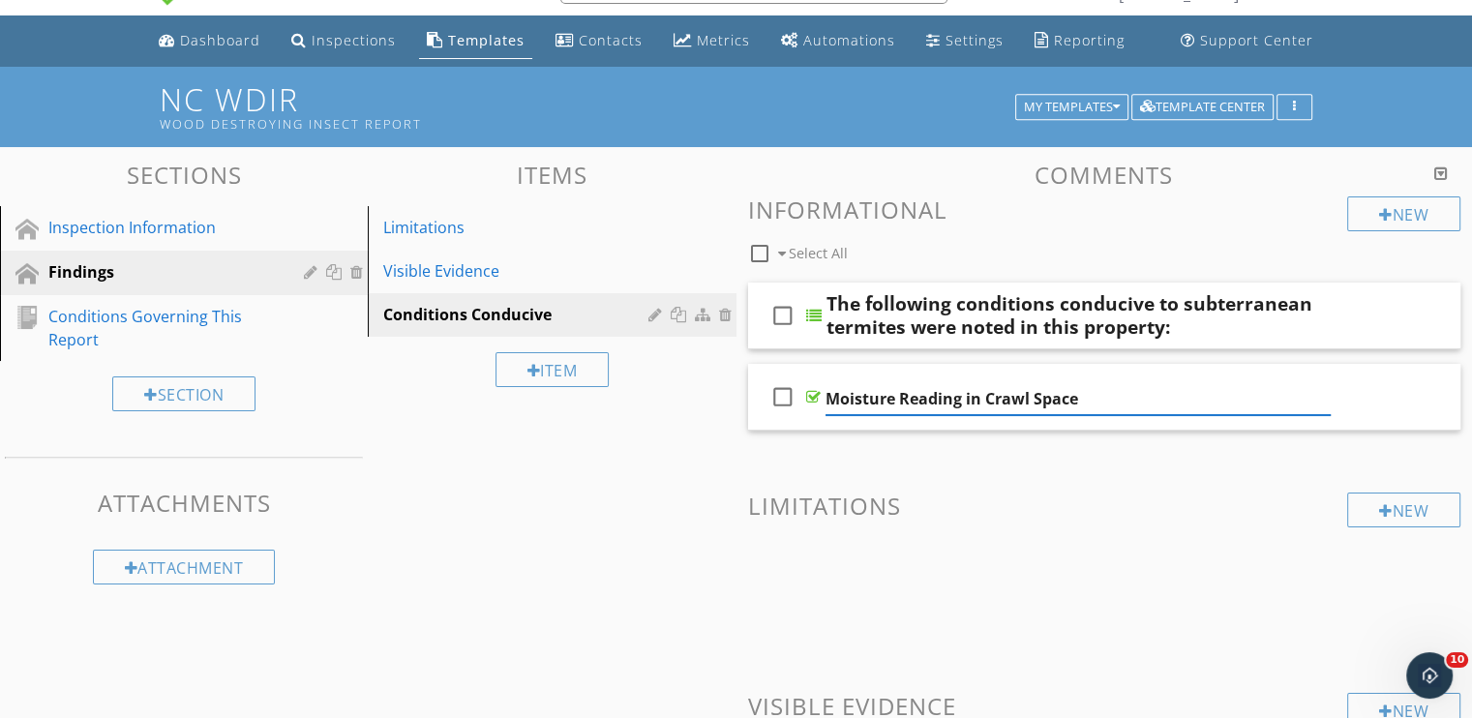
click at [1031, 434] on div "New Informational check_box_outline_blank Select All check_box_outline_blank Th…" at bounding box center [1104, 514] width 713 height 636
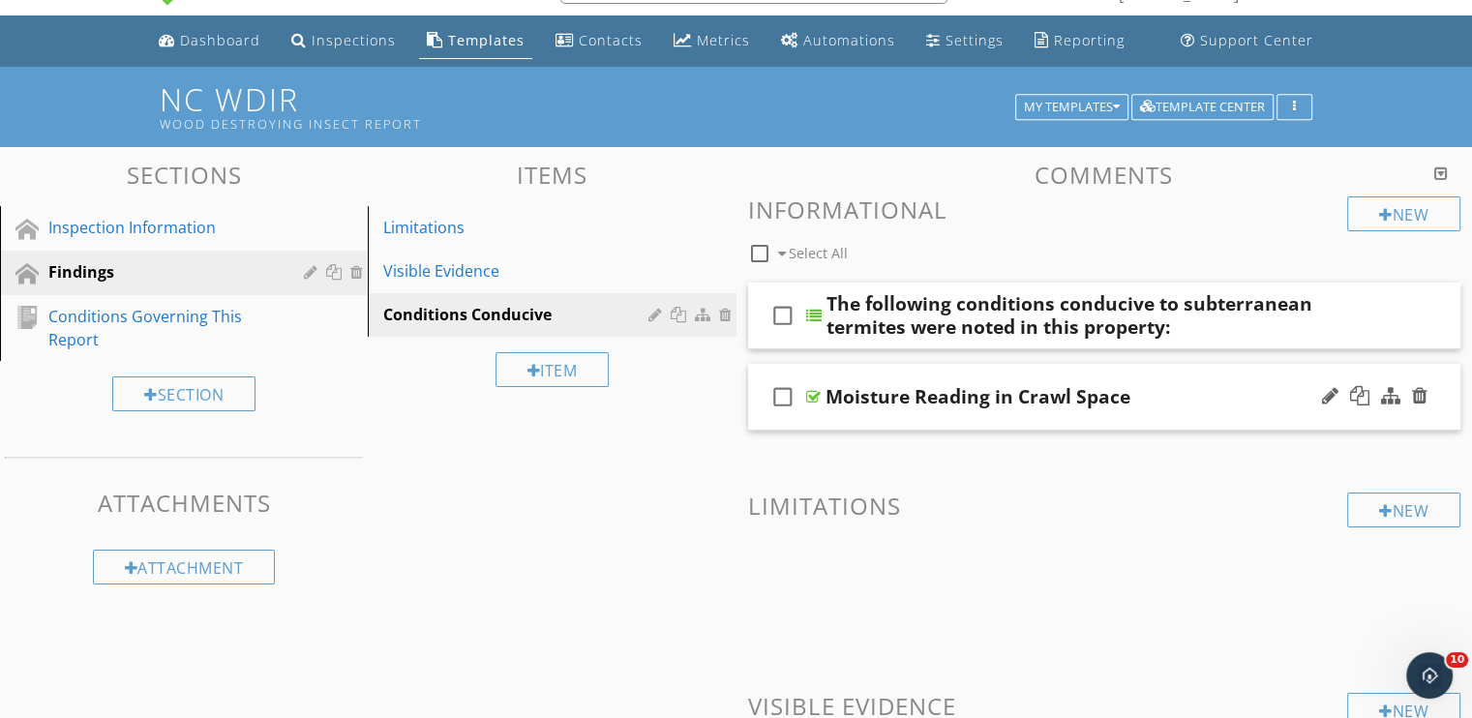
click at [1033, 412] on div "check_box_outline_blank Moisture Reading in Crawl Space" at bounding box center [1104, 397] width 713 height 67
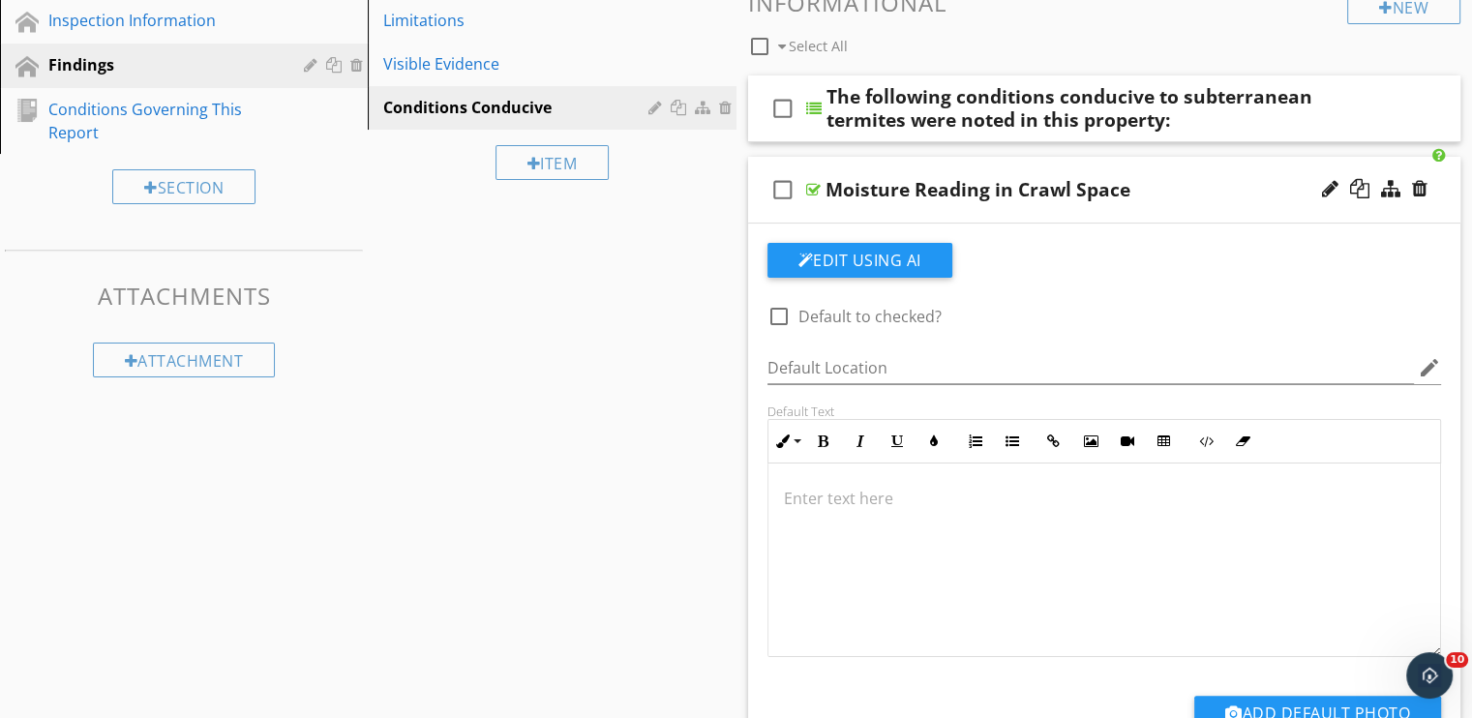
scroll to position [337, 0]
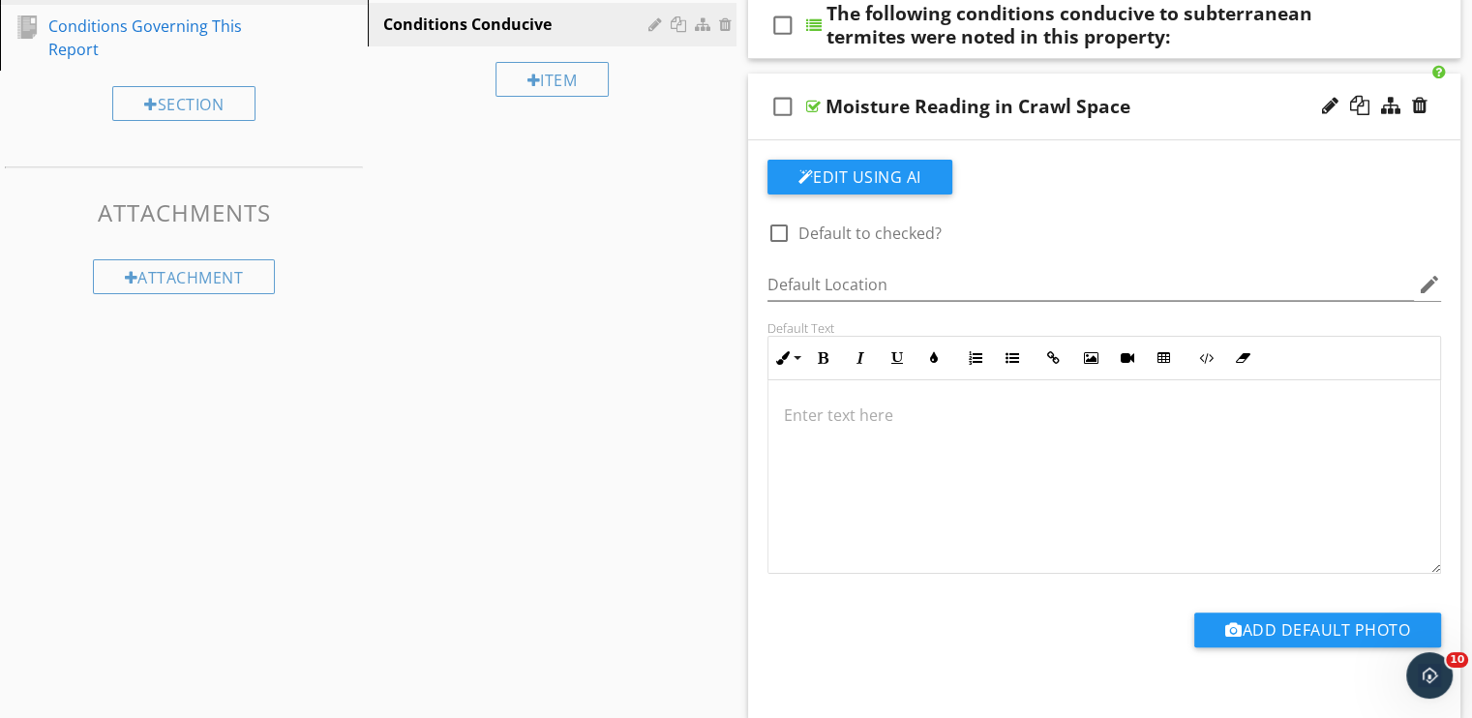
click at [1031, 419] on p at bounding box center [1104, 414] width 641 height 23
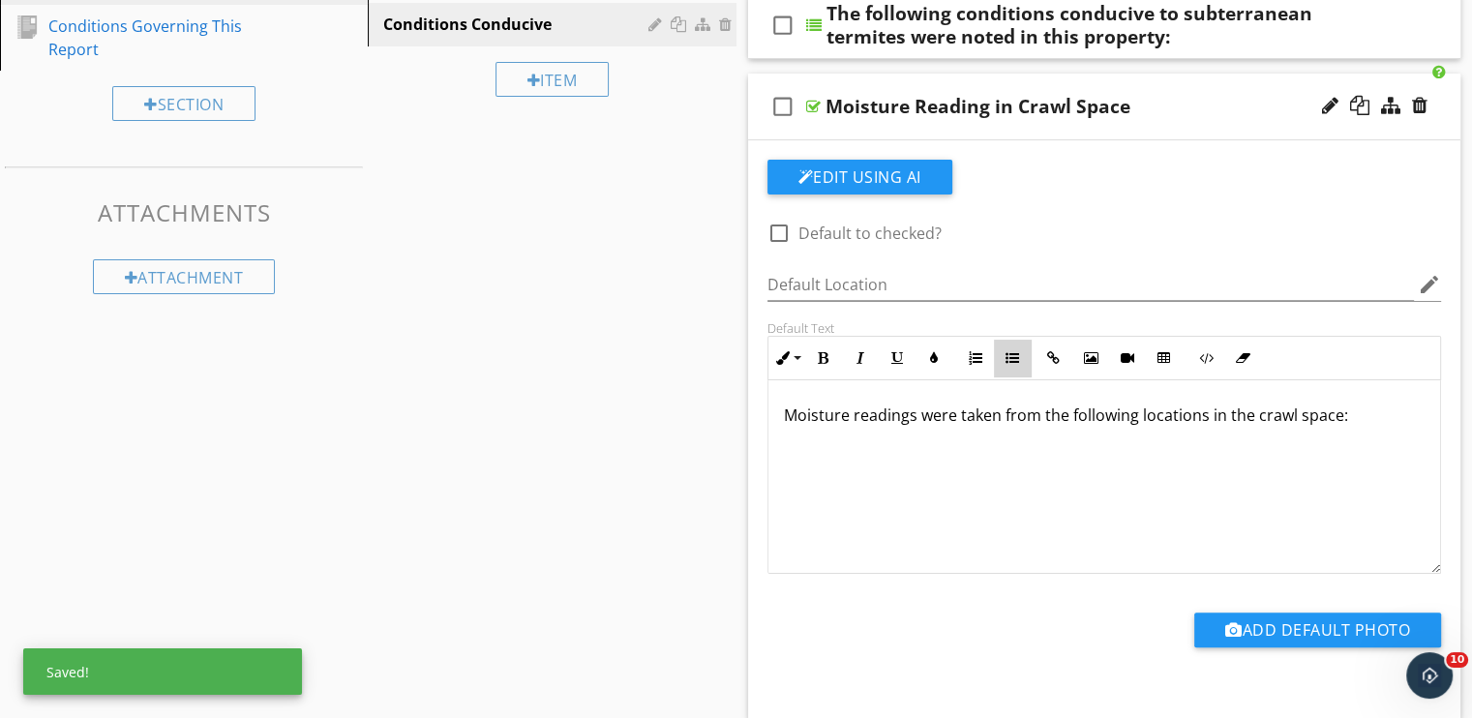
click at [1022, 359] on button "Unordered List" at bounding box center [1012, 358] width 37 height 37
click at [701, 463] on div "Sections Inspection Information Findings Conditions Governing This Report Secti…" at bounding box center [736, 520] width 1472 height 1326
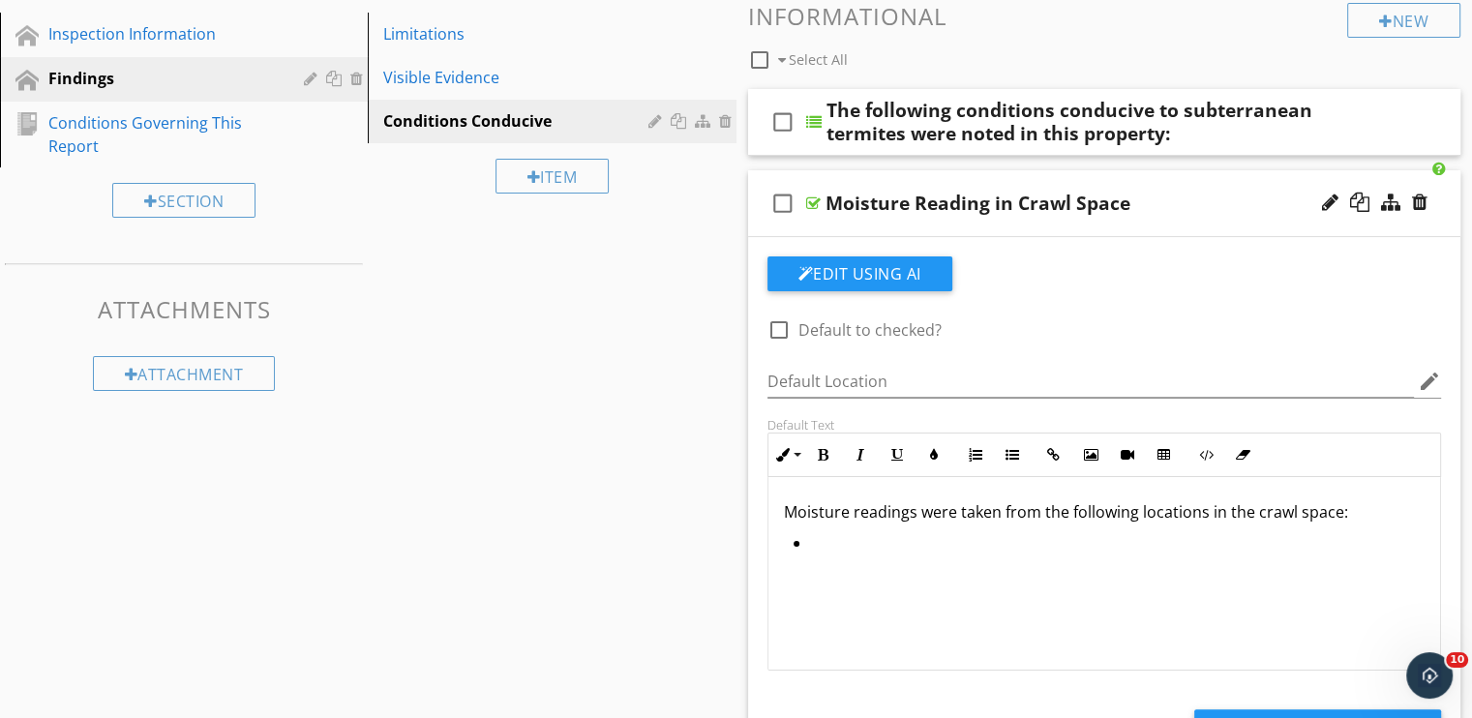
click at [1187, 211] on div "Moisture Reading in Crawl Space" at bounding box center [1077, 203] width 505 height 23
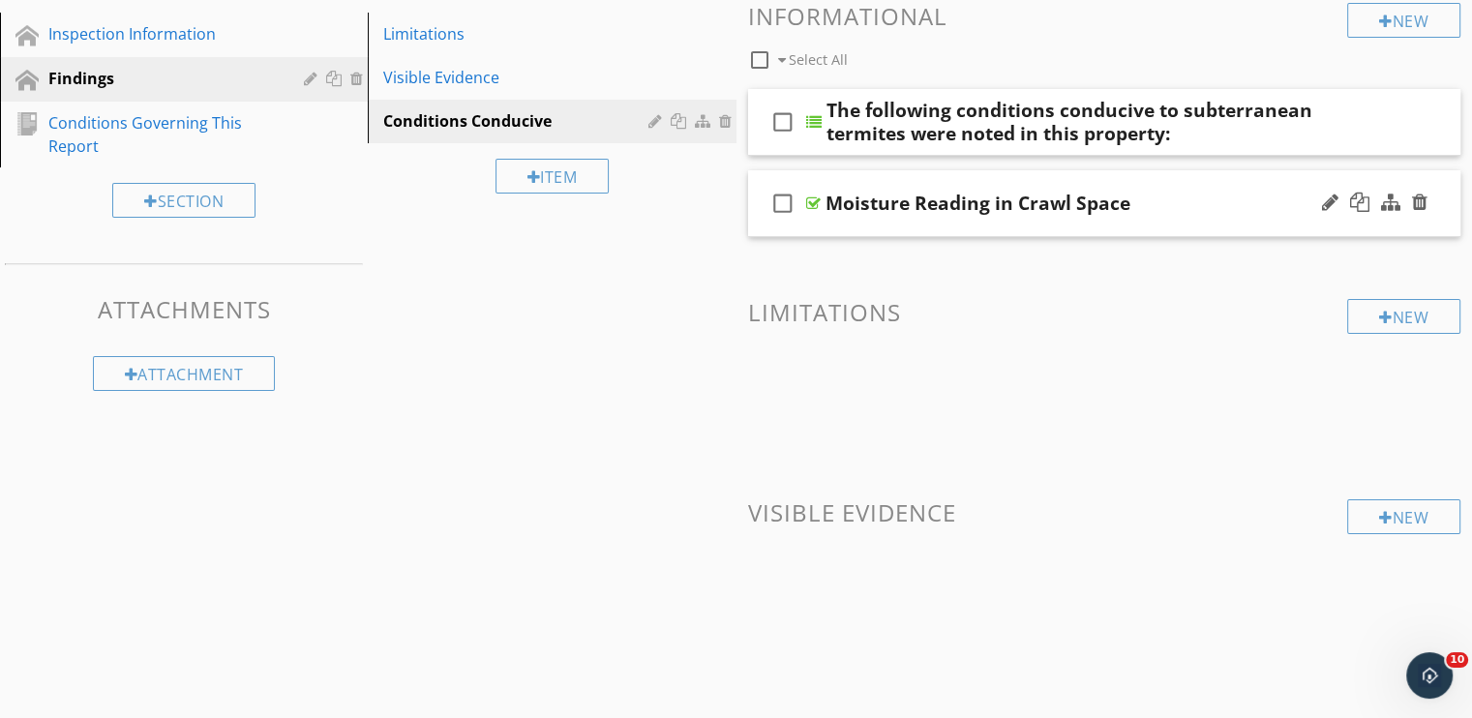
click at [1187, 211] on div "Moisture Reading in Crawl Space" at bounding box center [1077, 203] width 505 height 23
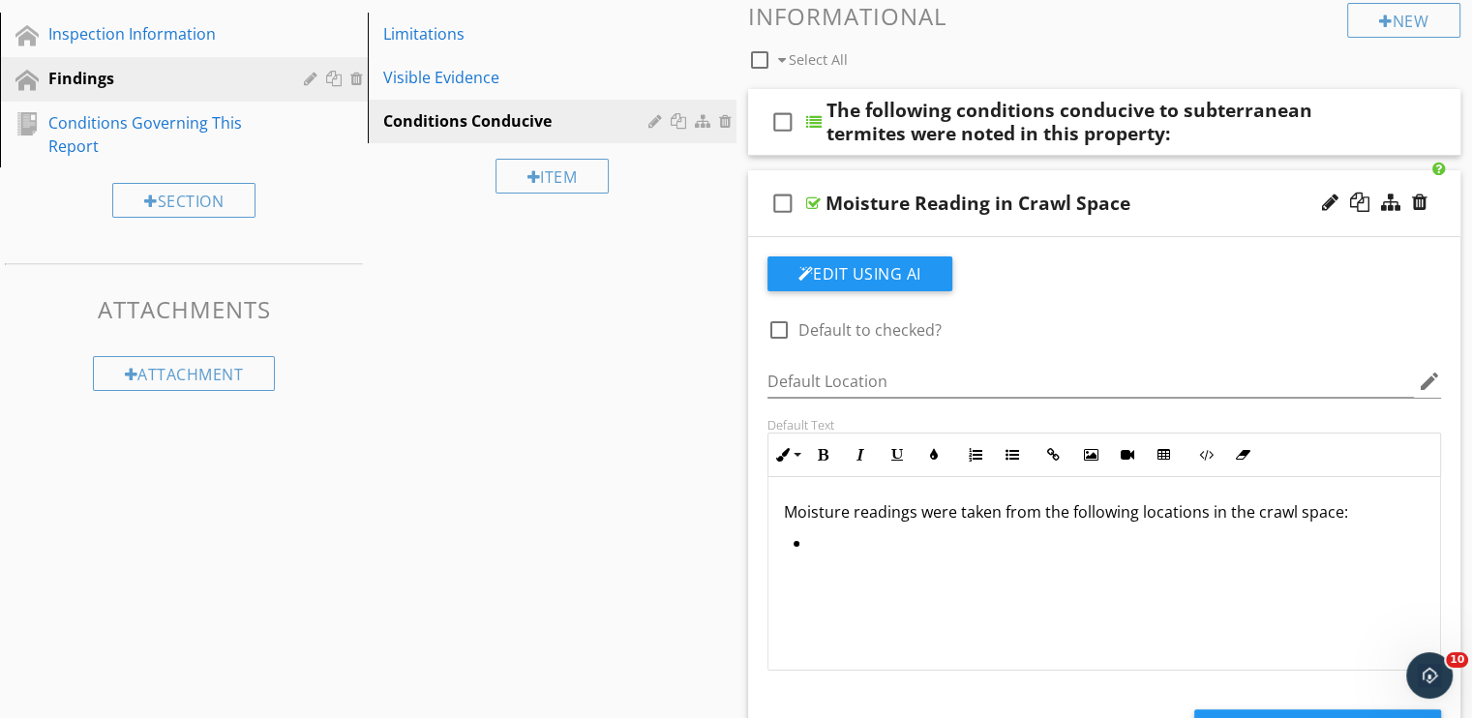
click at [1231, 213] on div "Moisture Reading in Crawl Space" at bounding box center [1077, 203] width 505 height 23
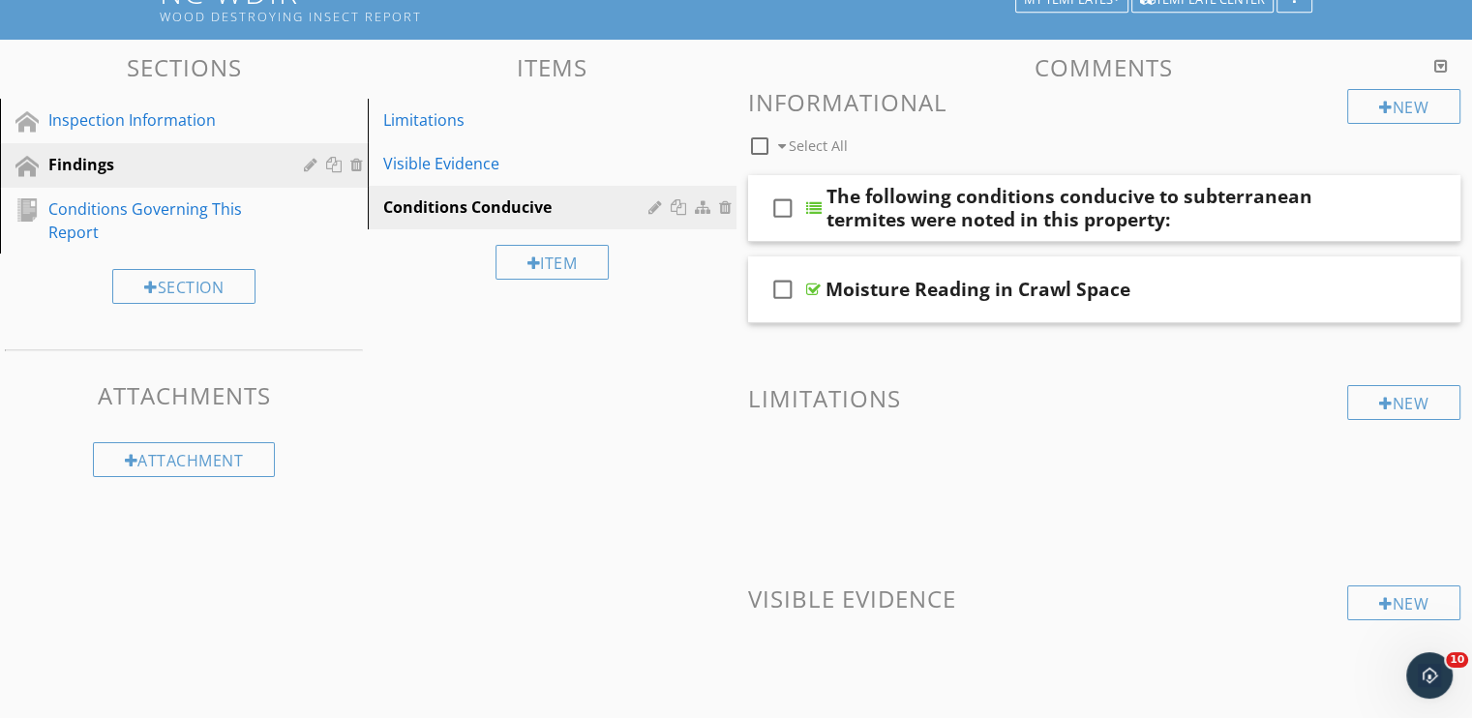
scroll to position [46, 0]
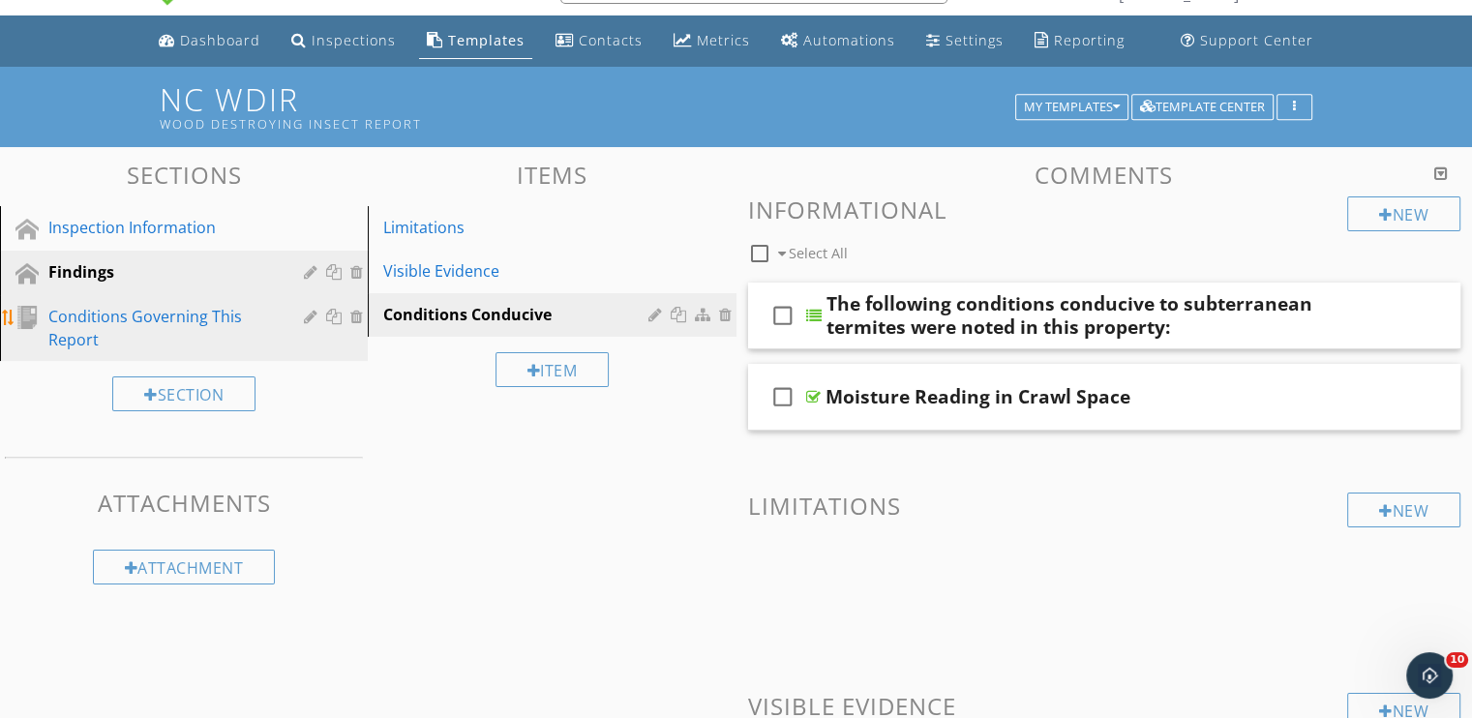
click at [178, 339] on div "Conditions Governing This Report" at bounding box center [161, 328] width 227 height 46
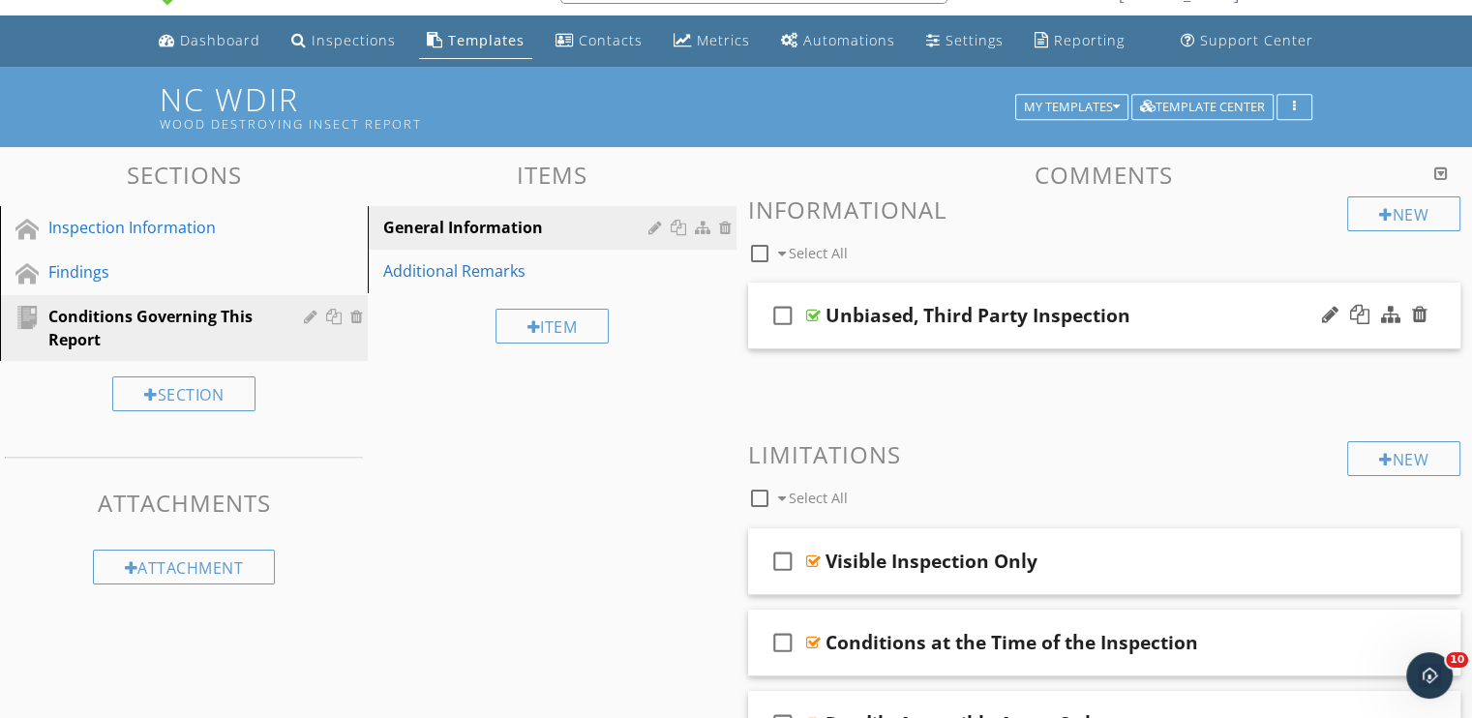
click at [1223, 323] on div "Unbiased, Third Party Inspection" at bounding box center [1077, 315] width 505 height 23
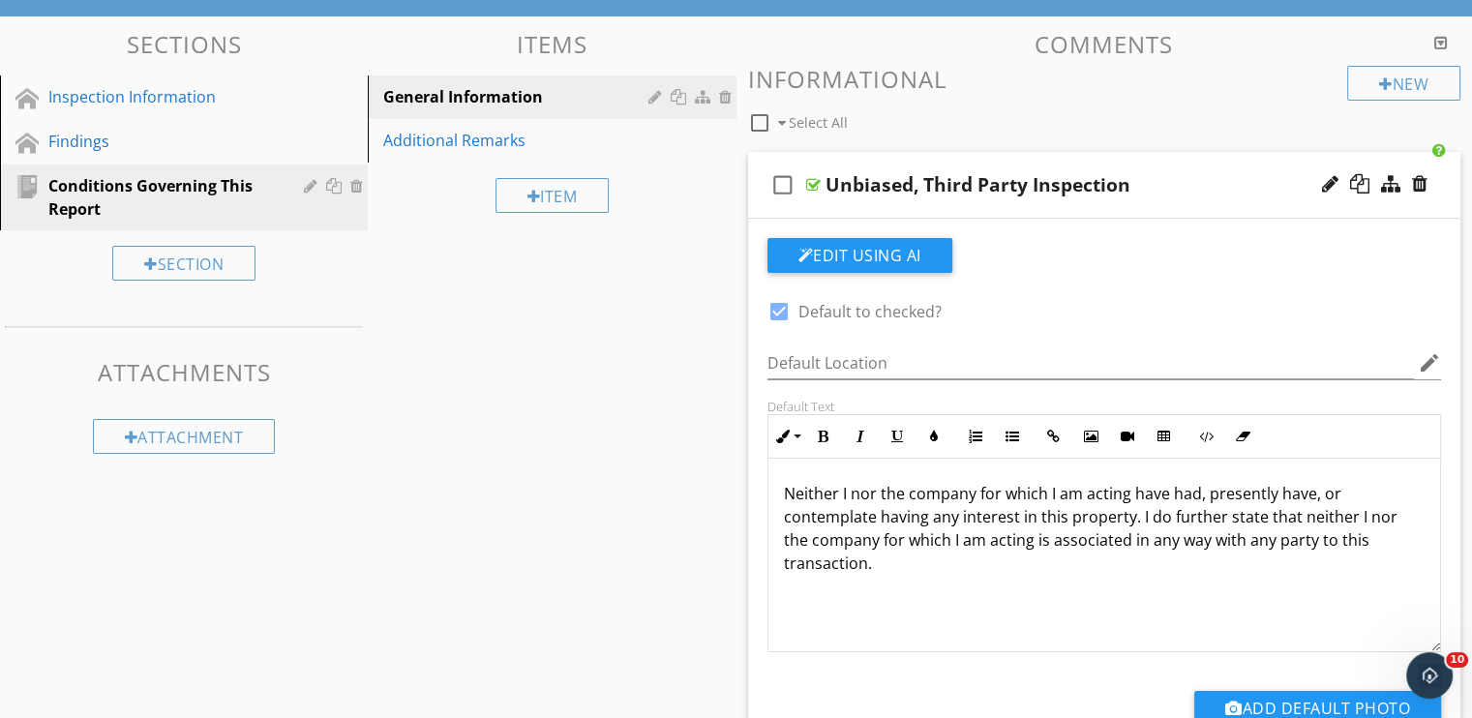
scroll to position [143, 0]
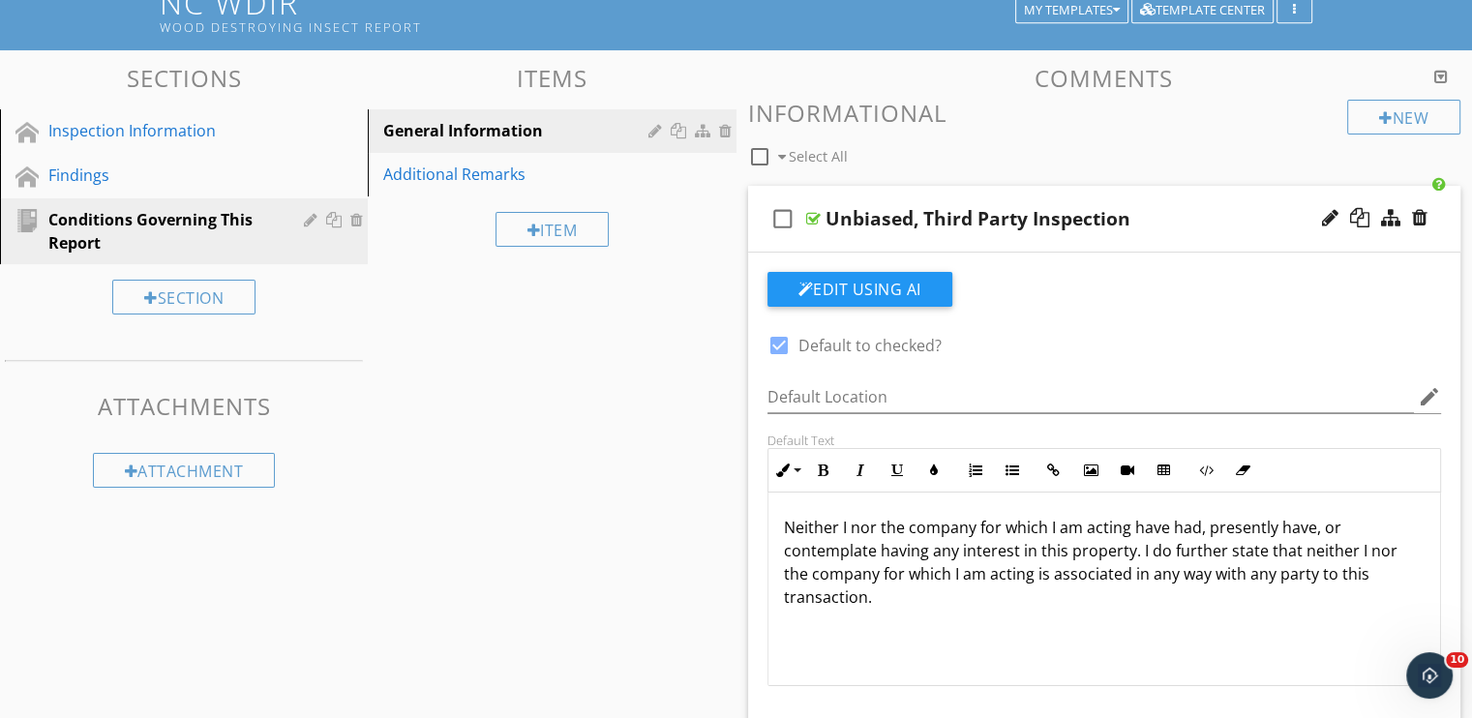
click at [1177, 218] on div "Unbiased, Third Party Inspection" at bounding box center [1077, 218] width 505 height 23
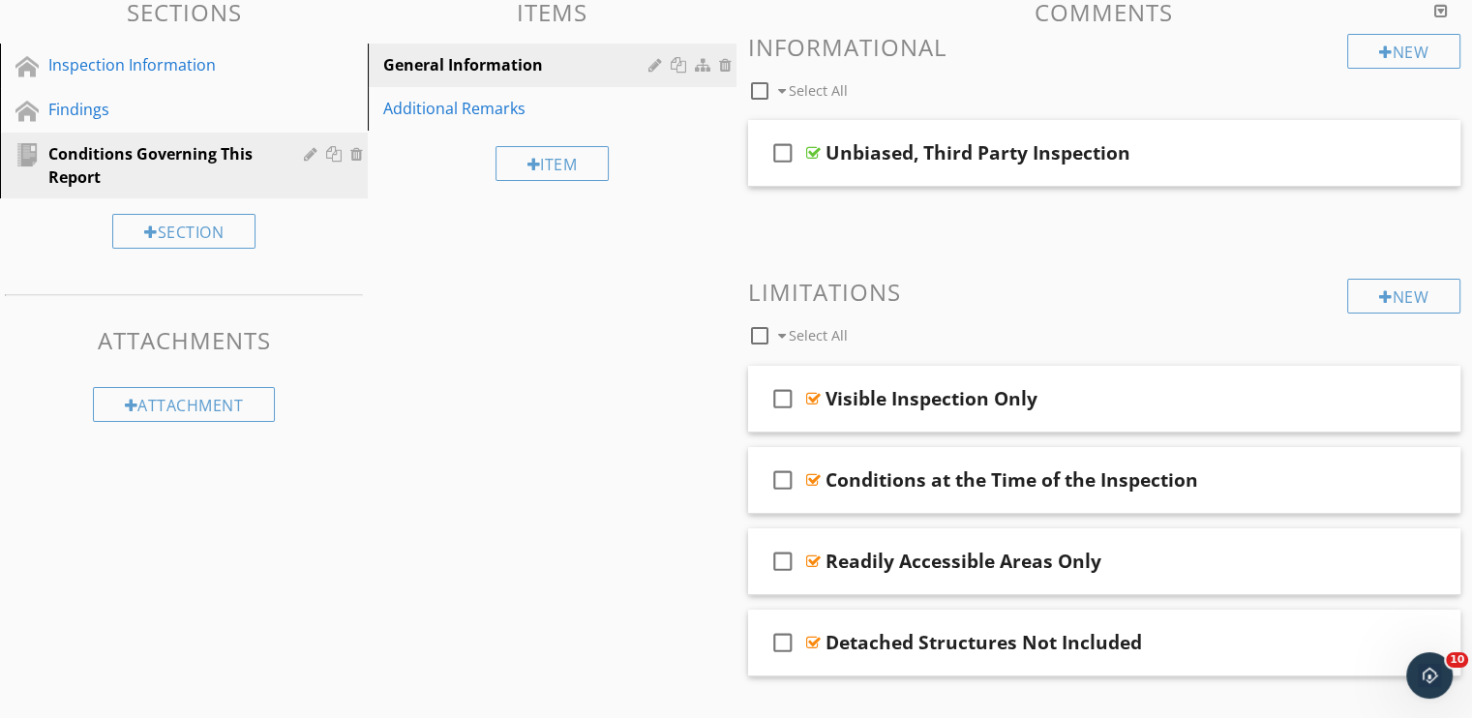
scroll to position [240, 0]
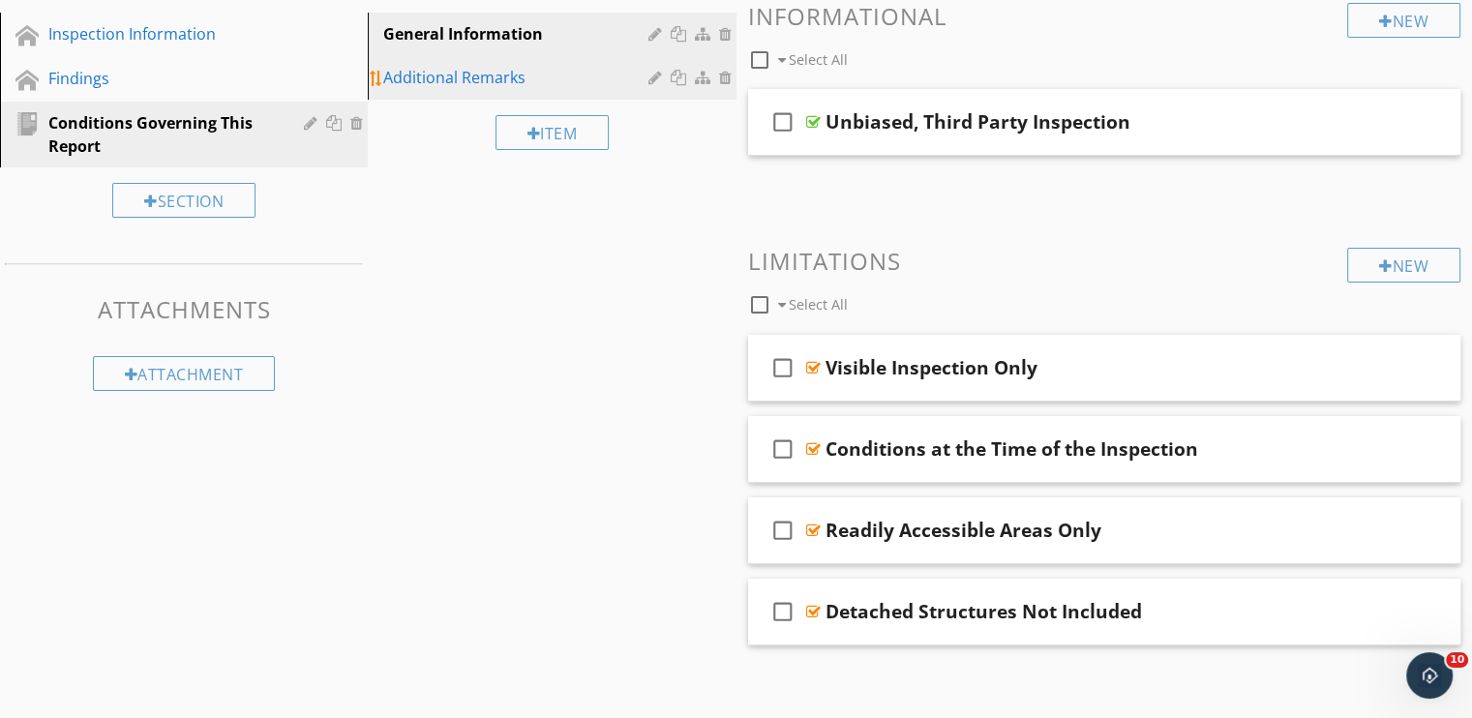
click at [477, 96] on link "Additional Remarks" at bounding box center [554, 77] width 362 height 43
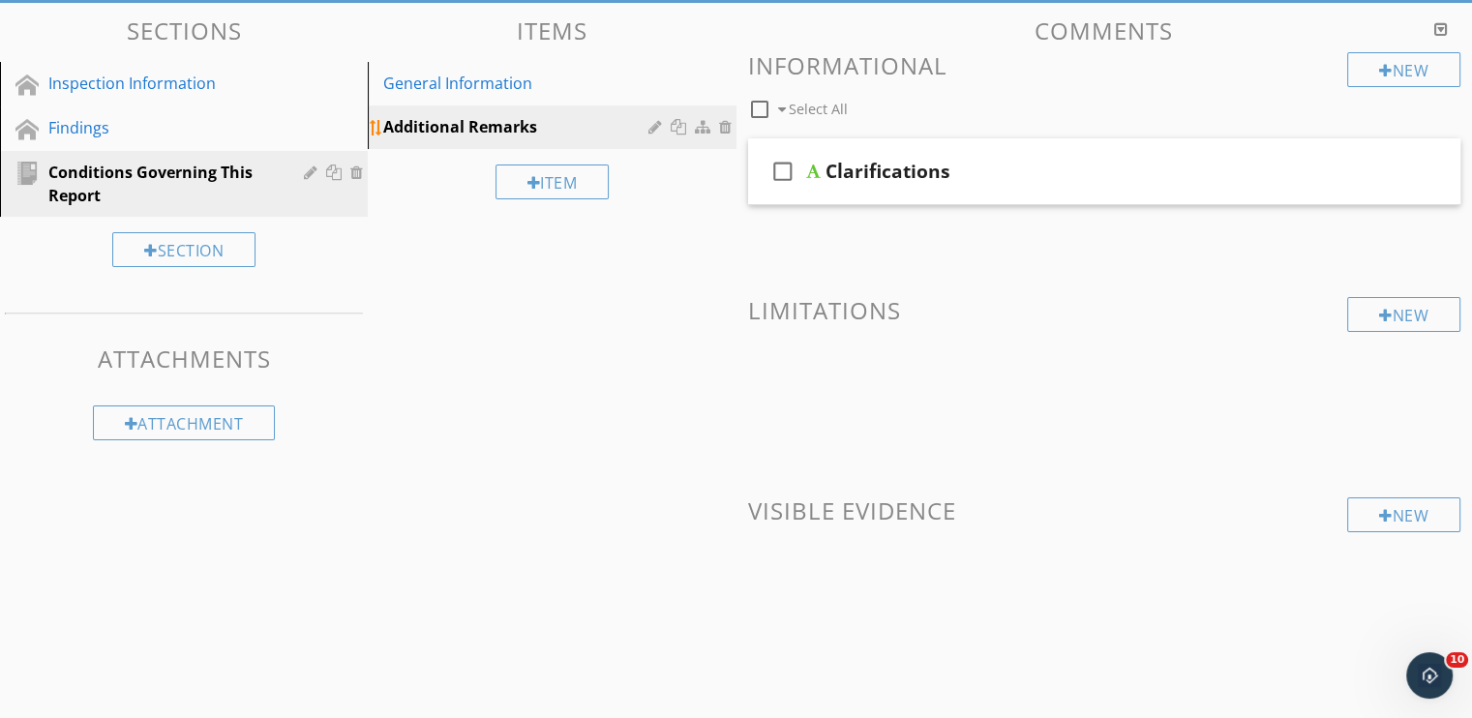
scroll to position [190, 0]
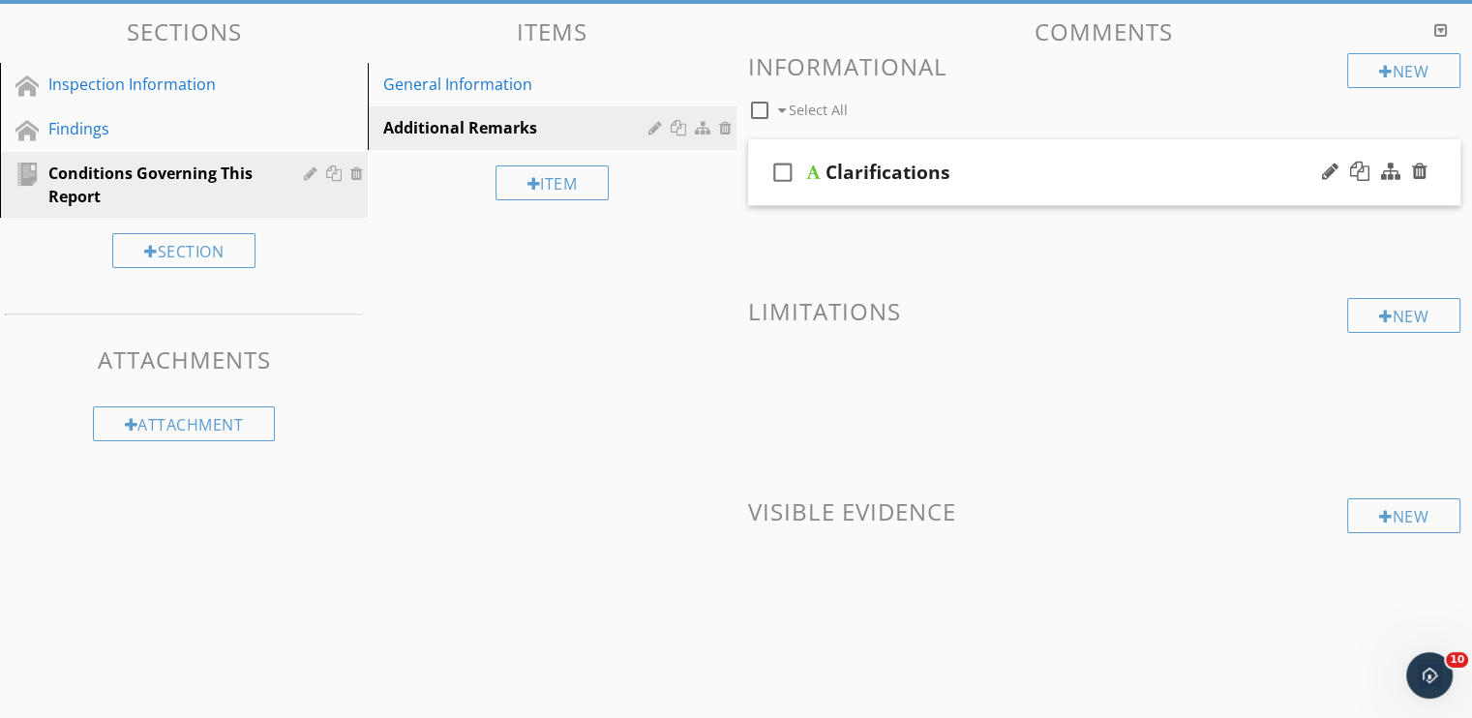
click at [999, 164] on div "Clarifications" at bounding box center [1077, 172] width 505 height 23
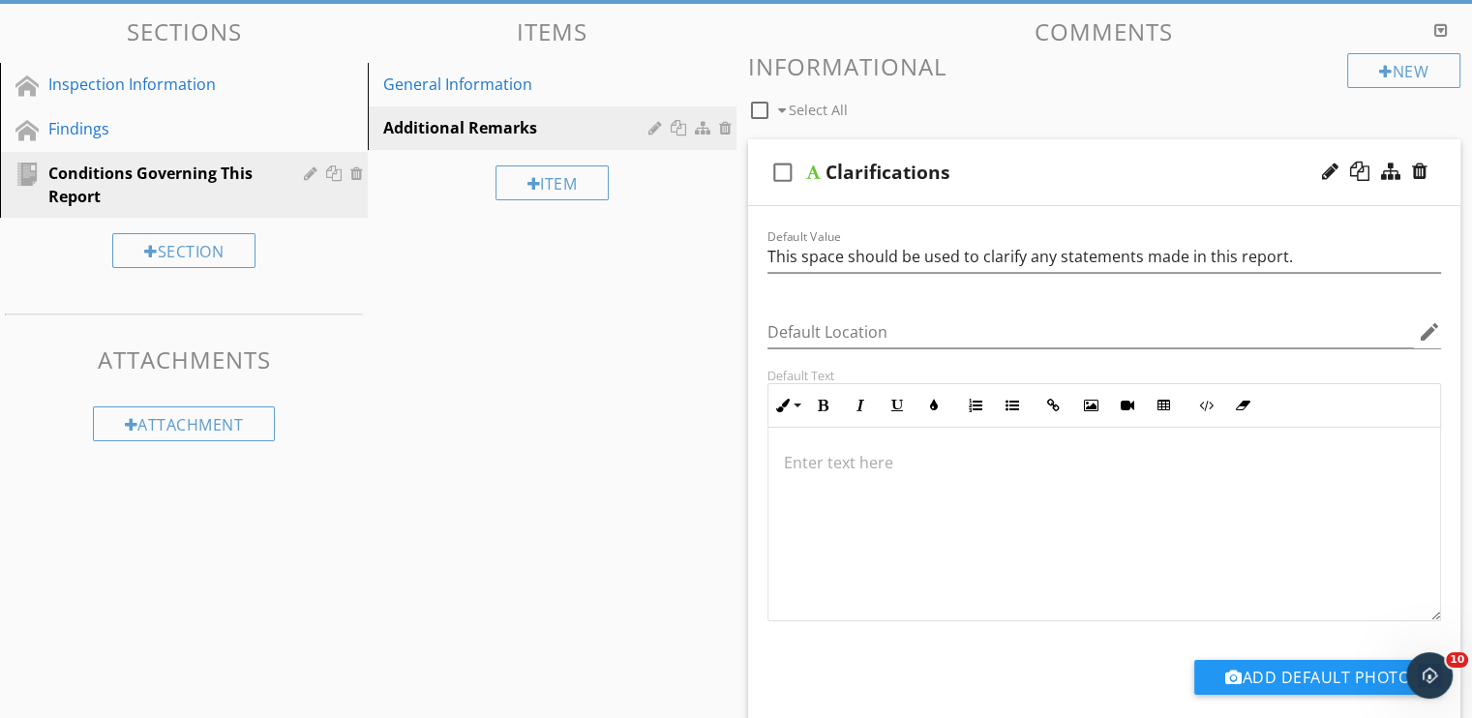
scroll to position [240, 0]
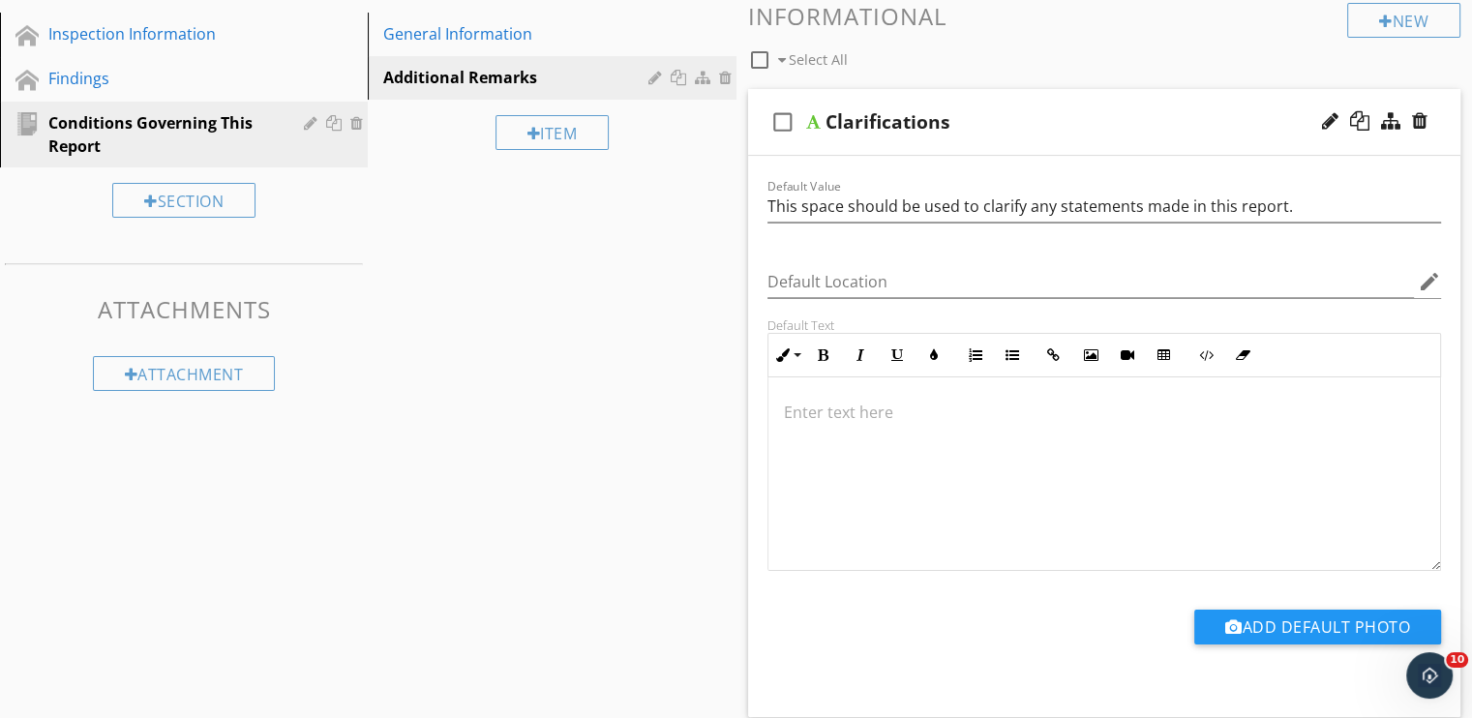
click at [1038, 131] on div "Clarifications" at bounding box center [1077, 121] width 505 height 23
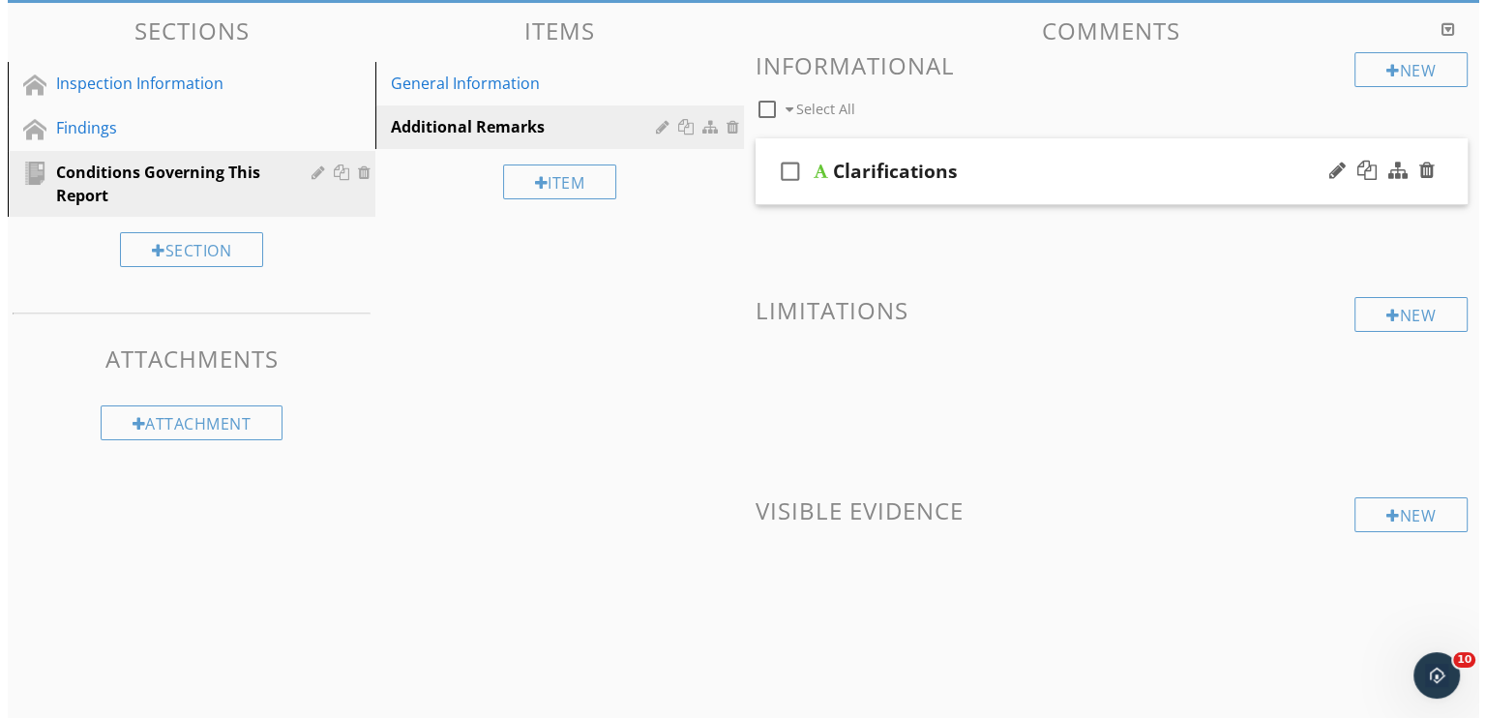
scroll to position [190, 0]
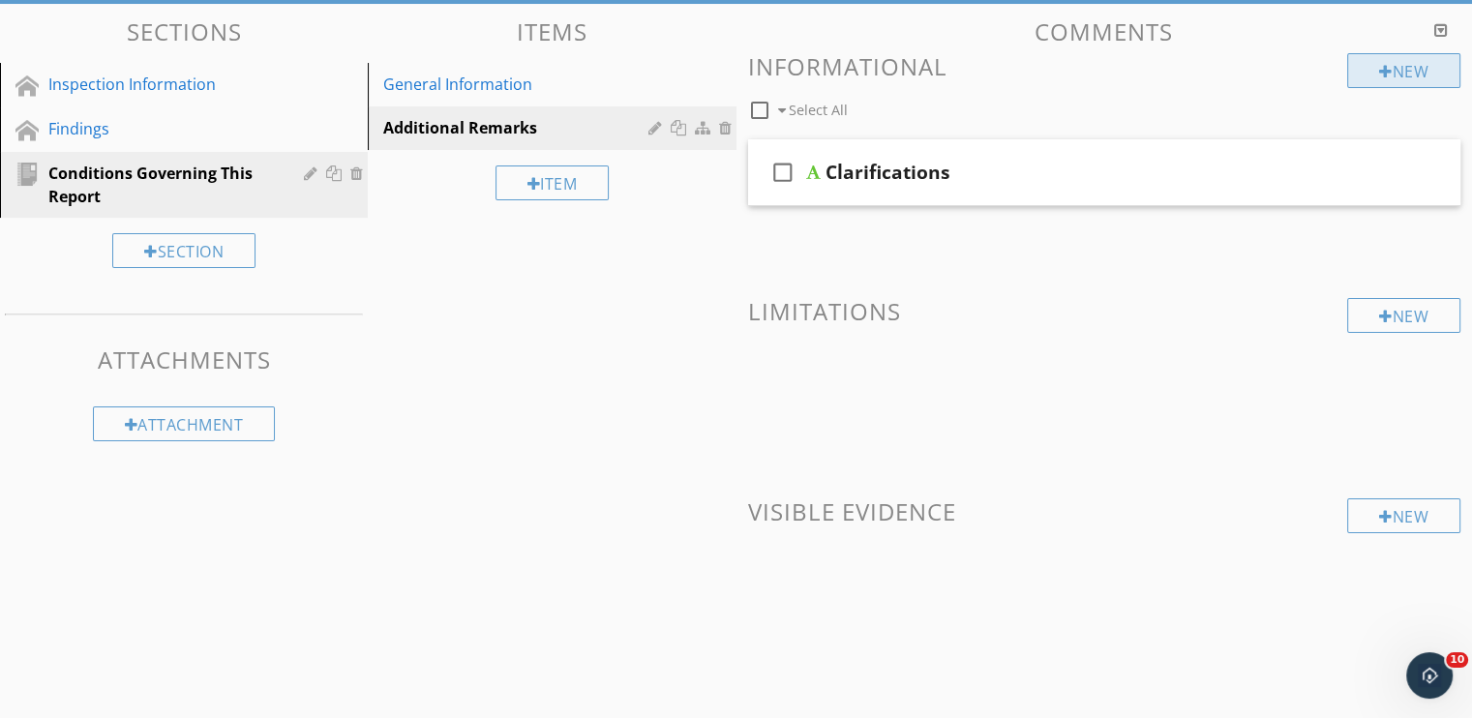
click at [1387, 76] on div "New" at bounding box center [1403, 70] width 113 height 35
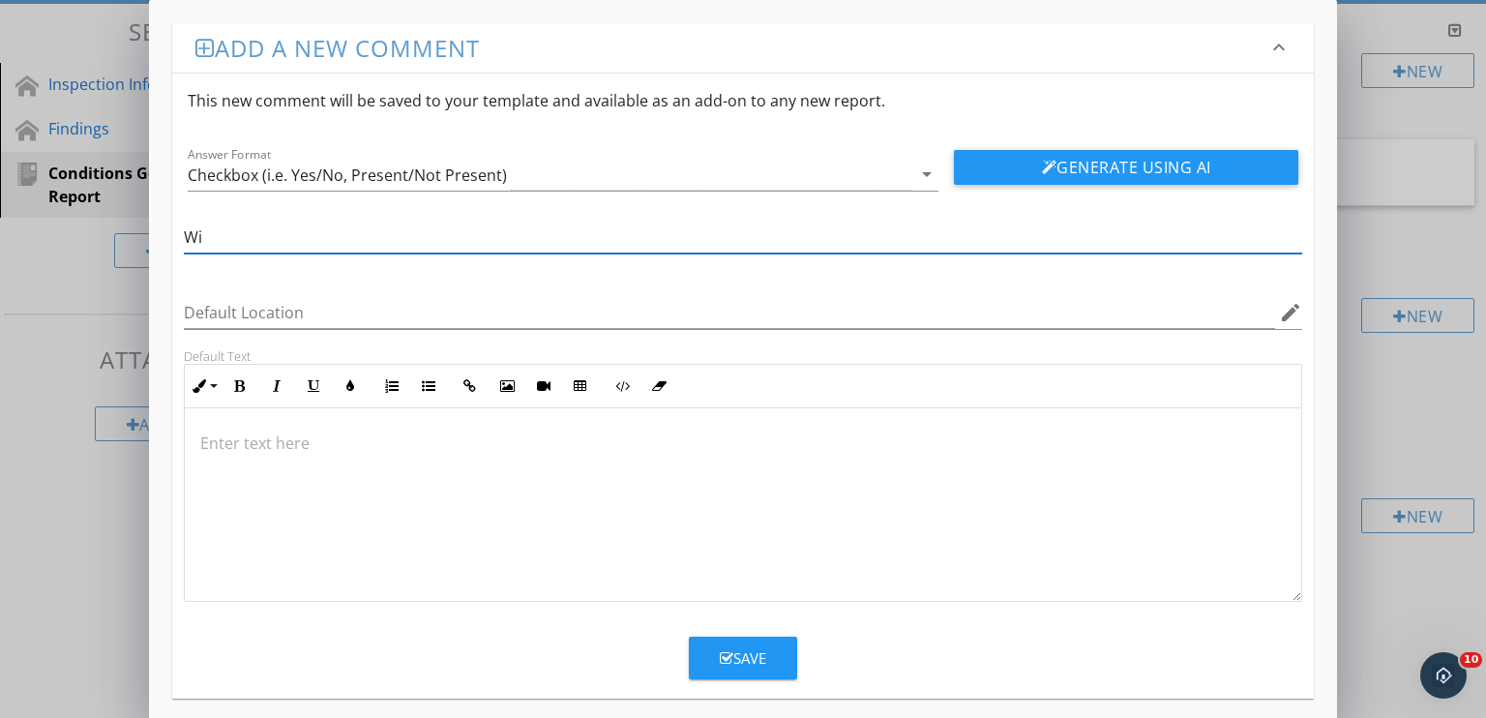
type input "W"
type input "Third Party Partnerships"
